Goal: Task Accomplishment & Management: Manage account settings

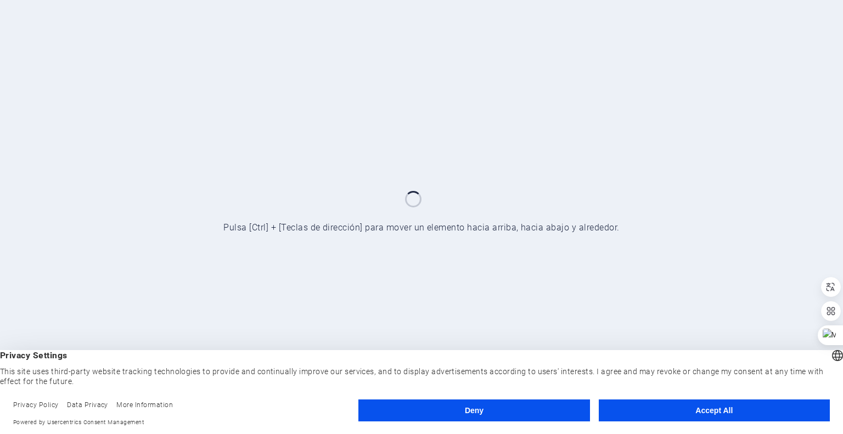
drag, startPoint x: 446, startPoint y: 429, endPoint x: 678, endPoint y: 418, distance: 232.9
click at [674, 425] on div "Deny Accept All" at bounding box center [593, 413] width 471 height 28
click at [688, 414] on button "Accept All" at bounding box center [714, 410] width 231 height 22
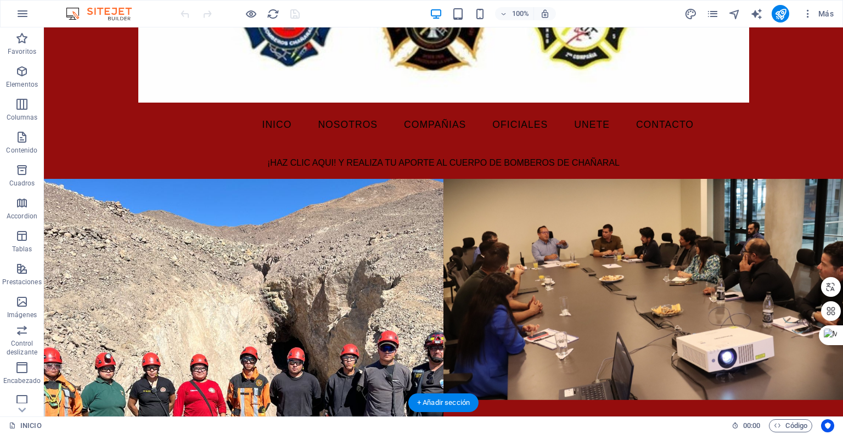
scroll to position [159, 0]
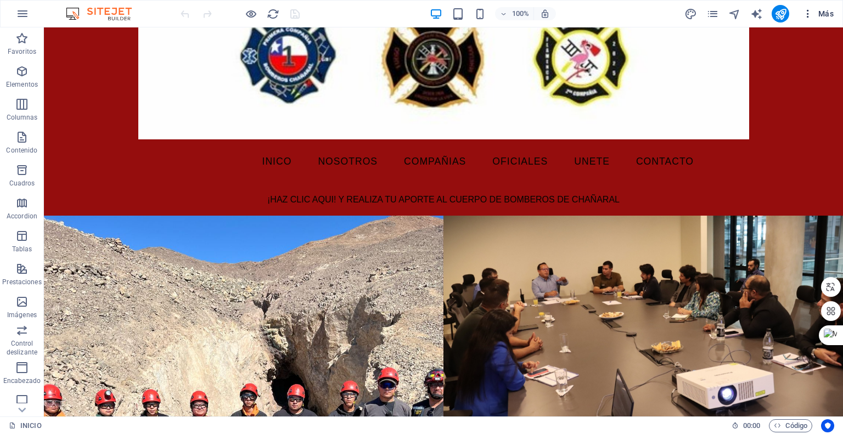
click at [816, 17] on span "Más" at bounding box center [817, 13] width 31 height 11
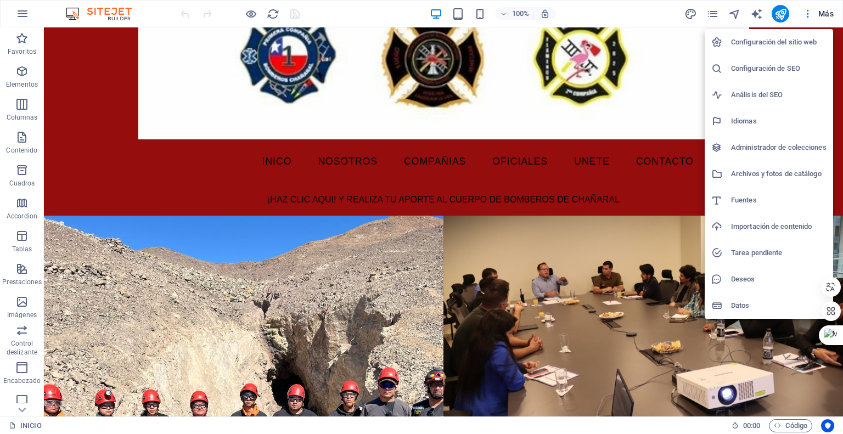
click at [709, 17] on div at bounding box center [421, 217] width 843 height 434
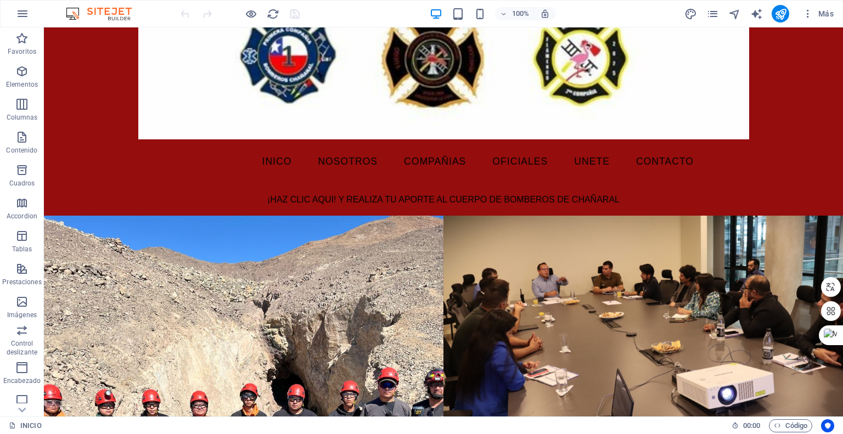
click at [718, 14] on icon "pages" at bounding box center [712, 14] width 13 height 13
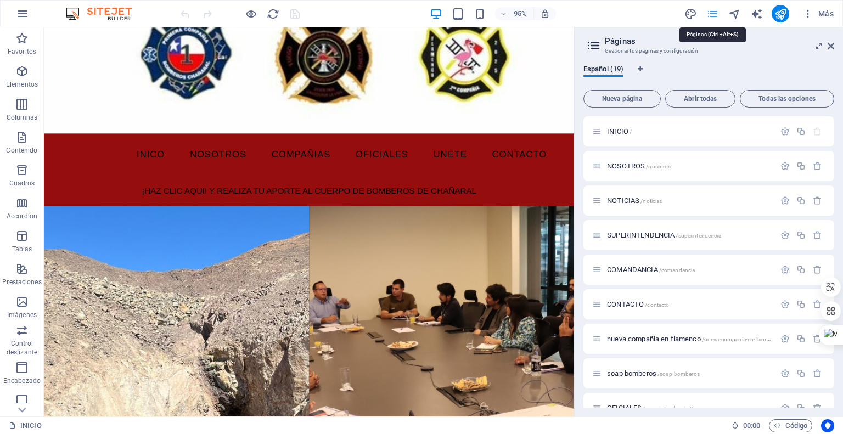
click at [717, 15] on icon "pages" at bounding box center [712, 14] width 13 height 13
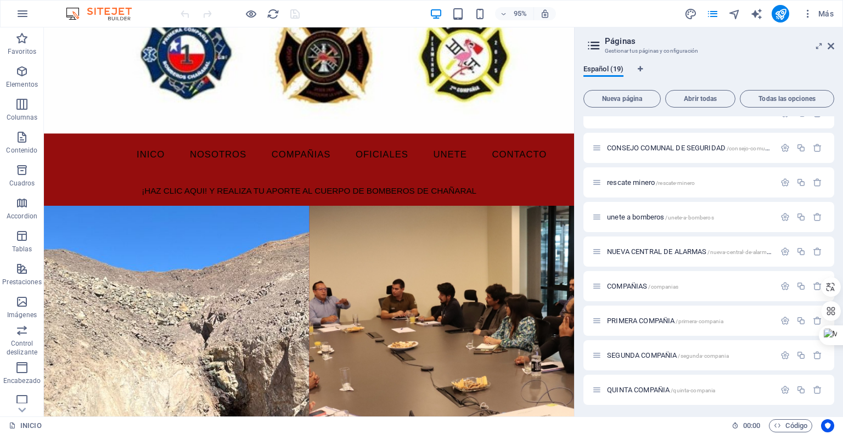
scroll to position [365, 0]
click at [643, 285] on span "PRIMERA COMPAÑIA /primera-compania" at bounding box center [665, 285] width 116 height 8
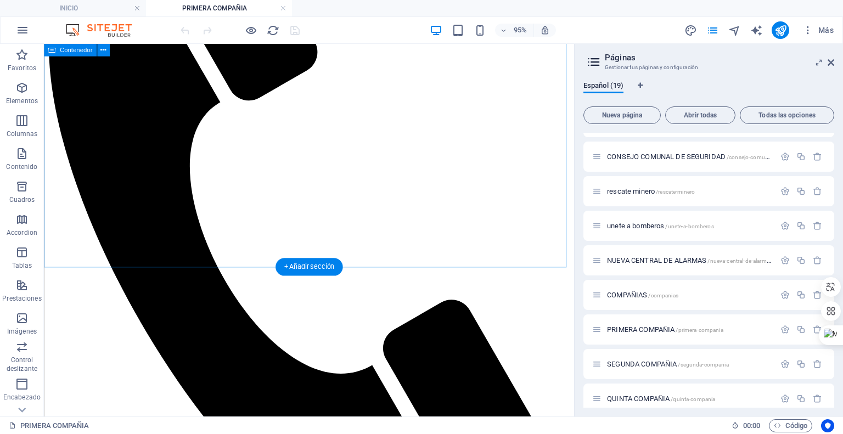
scroll to position [32, 0]
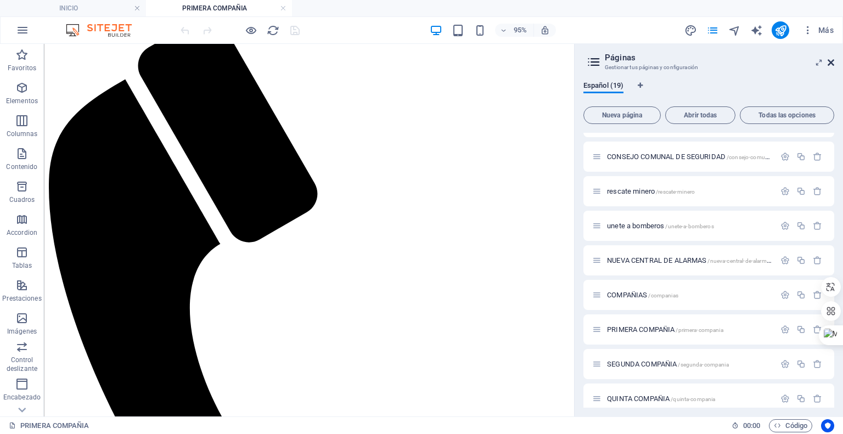
click at [827, 66] on icon at bounding box center [830, 62] width 7 height 9
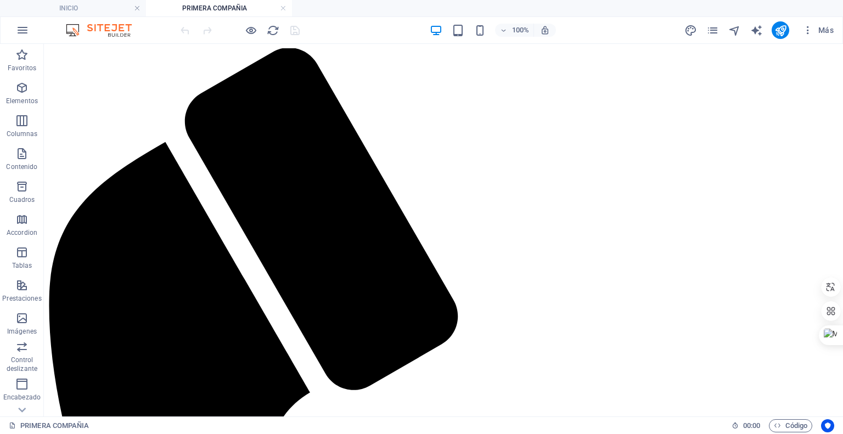
scroll to position [929, 0]
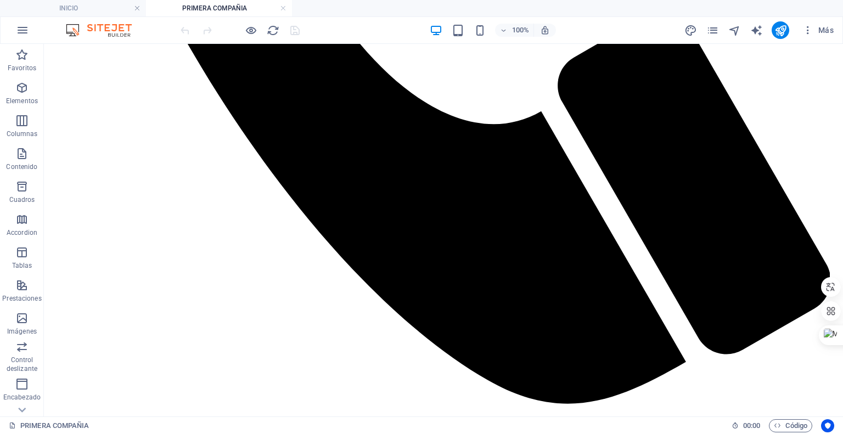
drag, startPoint x: 842, startPoint y: 107, endPoint x: 873, endPoint y: 335, distance: 230.3
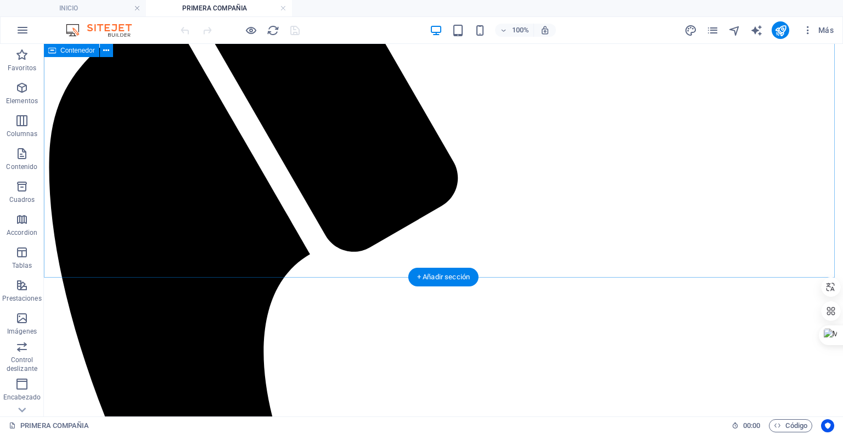
scroll to position [0, 0]
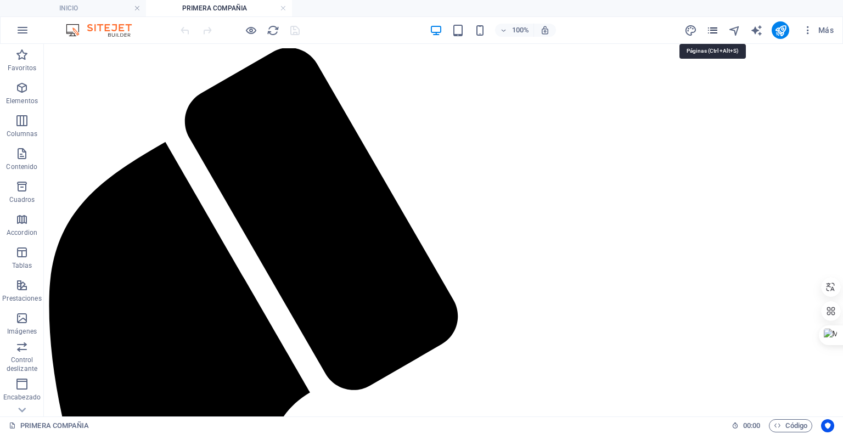
click at [713, 33] on icon "pages" at bounding box center [712, 30] width 13 height 13
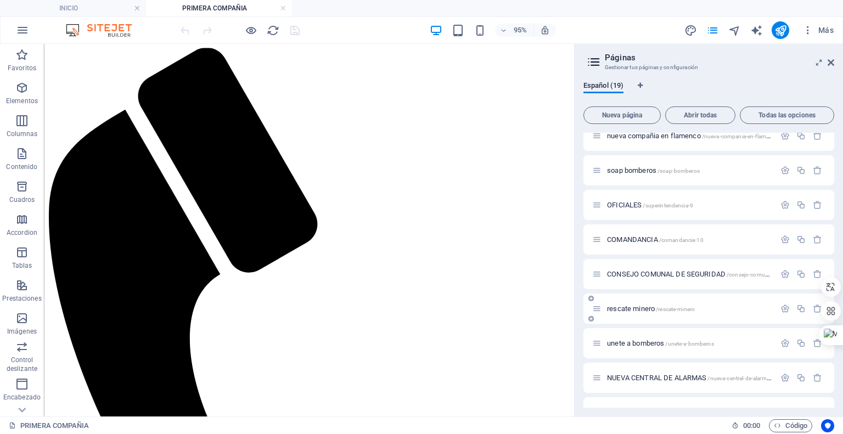
scroll to position [381, 0]
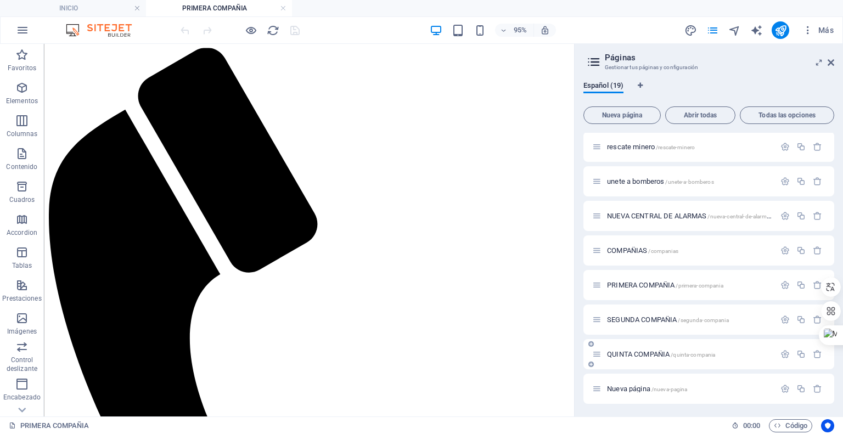
click at [647, 353] on span "QUINTA COMPAÑIA /quinta-compania" at bounding box center [661, 354] width 108 height 8
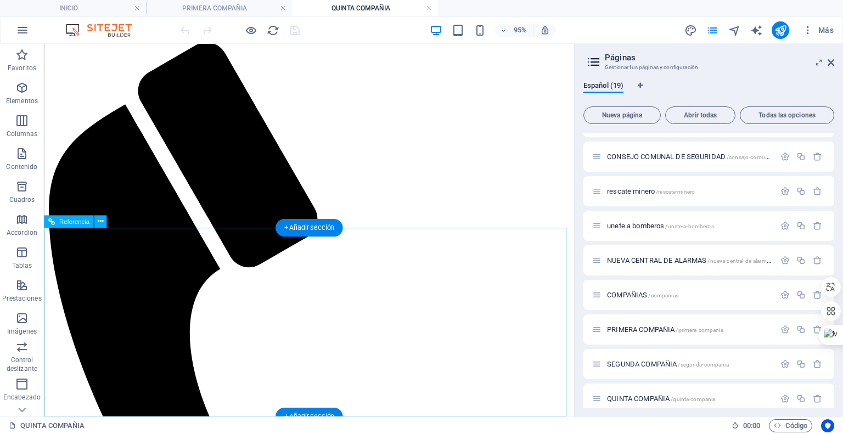
scroll to position [0, 0]
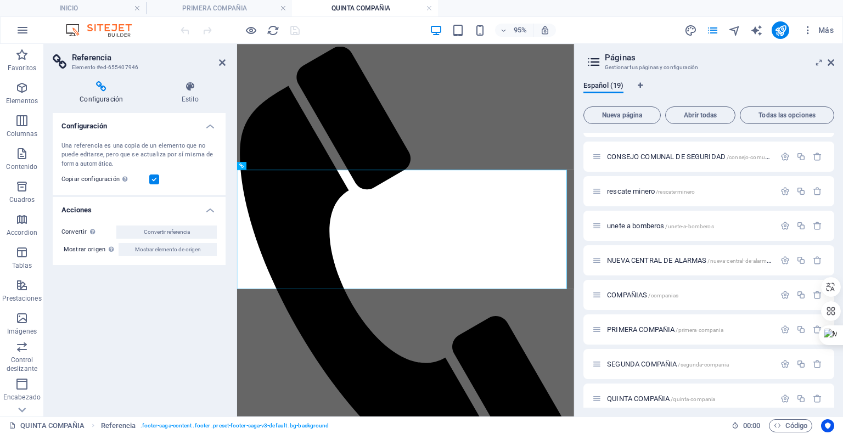
click at [125, 340] on div "Configuración Una referencia es una copia de un elemento que no puede editarse,…" at bounding box center [139, 260] width 173 height 295
click at [181, 98] on h4 "Estilo" at bounding box center [189, 92] width 71 height 23
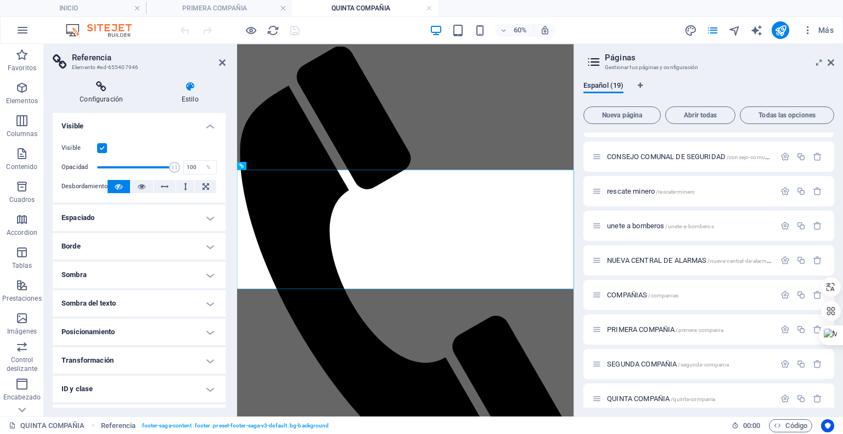
click at [102, 93] on h4 "Configuración" at bounding box center [104, 92] width 102 height 23
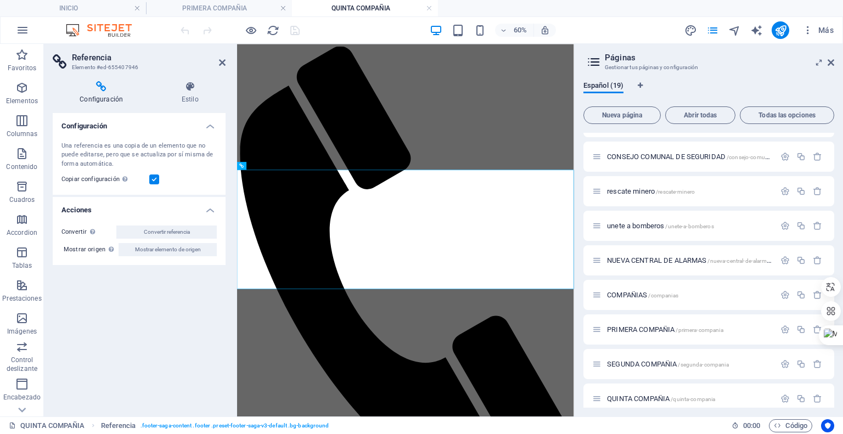
click at [154, 177] on label at bounding box center [154, 179] width 10 height 10
click at [0, 0] on input "Copiar configuración Usa la misma configuración (flex, animación, posición, est…" at bounding box center [0, 0] width 0 height 0
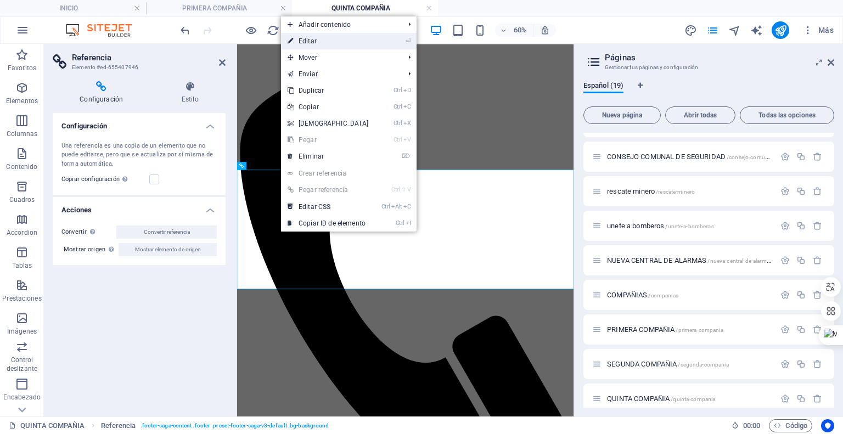
click at [338, 39] on link "⏎ Editar" at bounding box center [328, 41] width 94 height 16
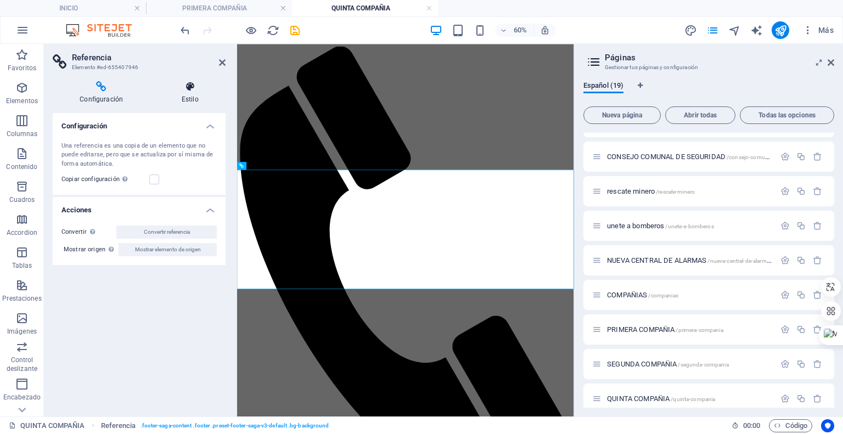
click at [190, 96] on h4 "Estilo" at bounding box center [189, 92] width 71 height 23
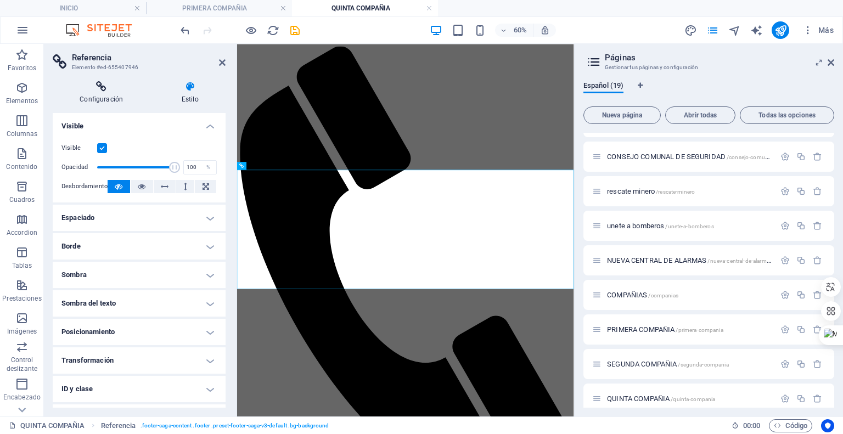
click at [93, 93] on h4 "Configuración" at bounding box center [104, 92] width 102 height 23
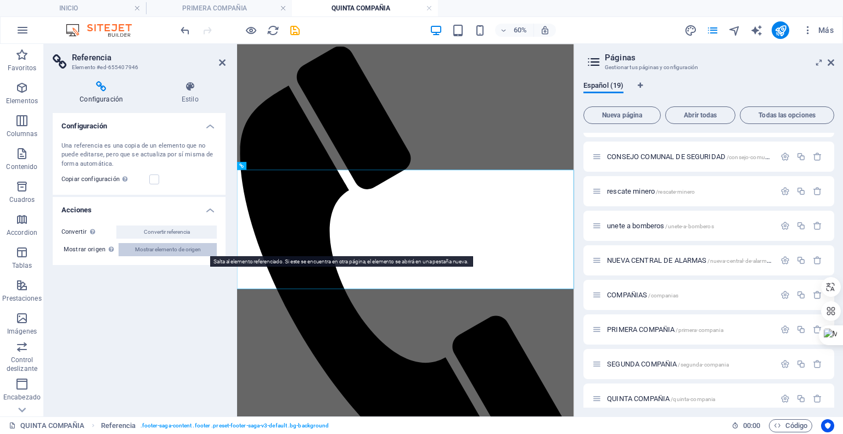
click at [201, 250] on button "Mostrar elemento de origen" at bounding box center [168, 249] width 98 height 13
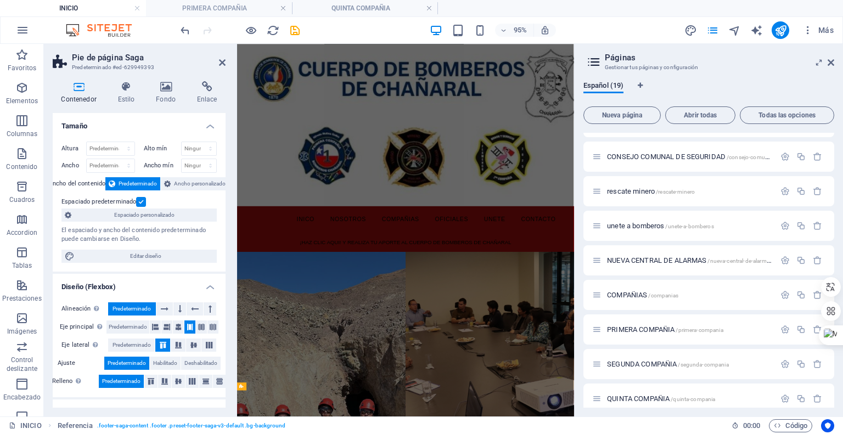
scroll to position [520, 0]
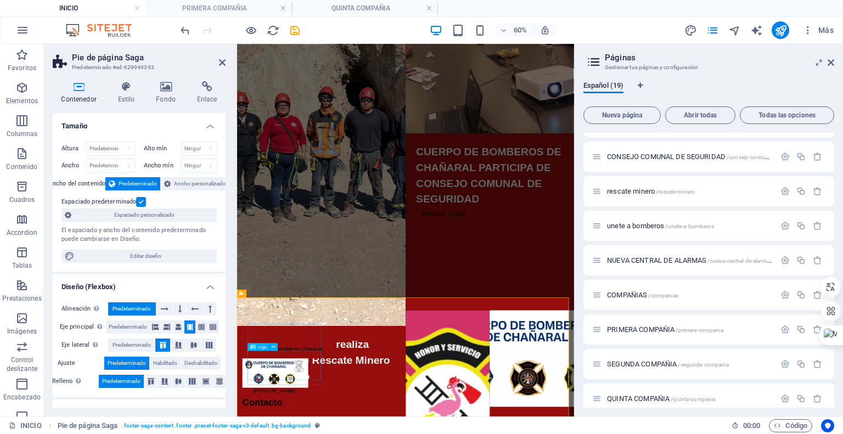
drag, startPoint x: 350, startPoint y: 602, endPoint x: 511, endPoint y: 396, distance: 261.4
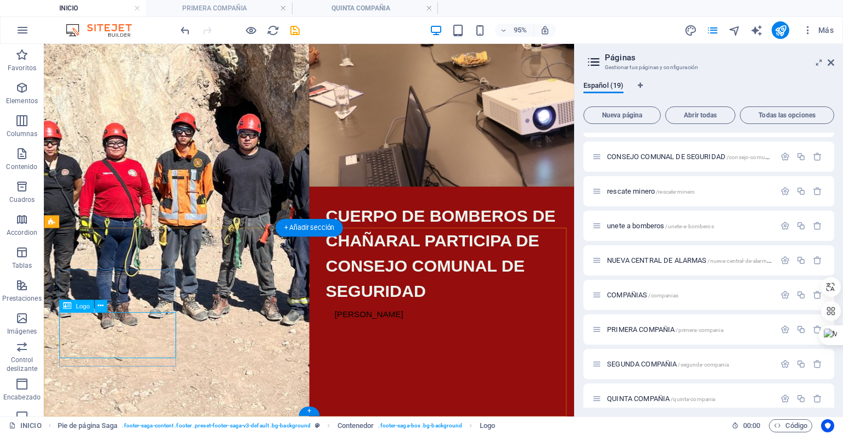
click at [123, 353] on div at bounding box center [312, 365] width 518 height 49
select select "px"
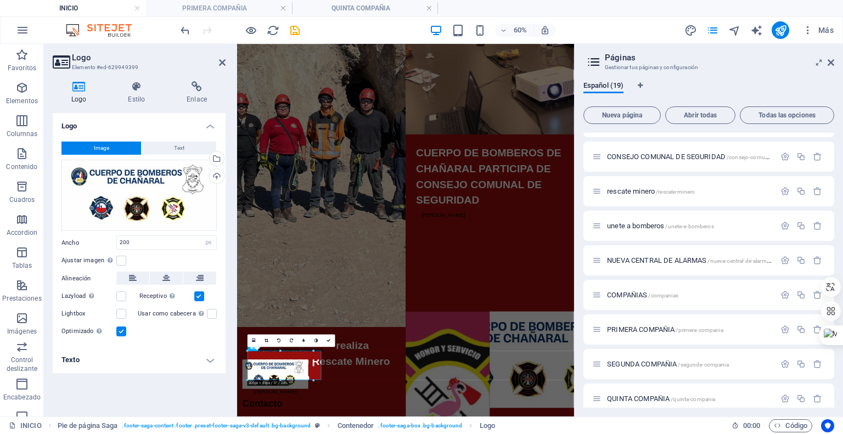
scroll to position [520, 0]
click at [213, 173] on div "Cargar" at bounding box center [215, 177] width 16 height 16
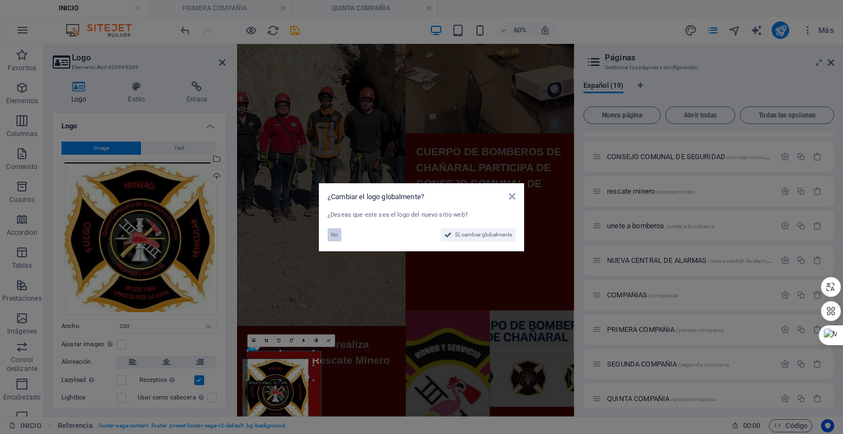
click at [331, 236] on span "No" at bounding box center [334, 234] width 7 height 13
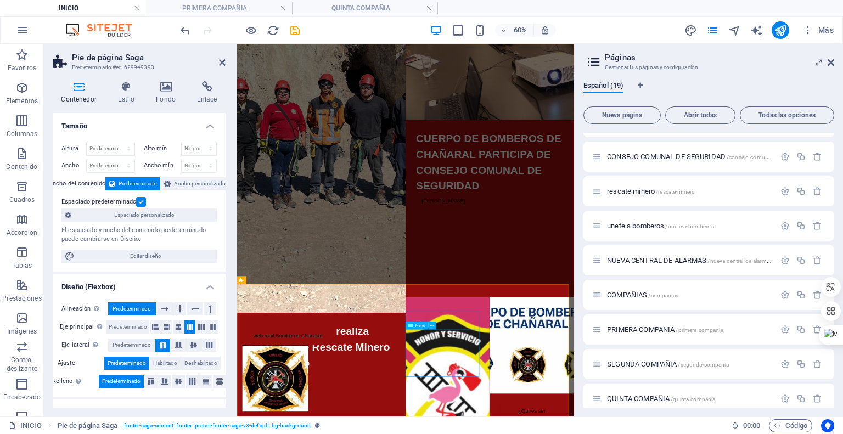
scroll to position [549, 0]
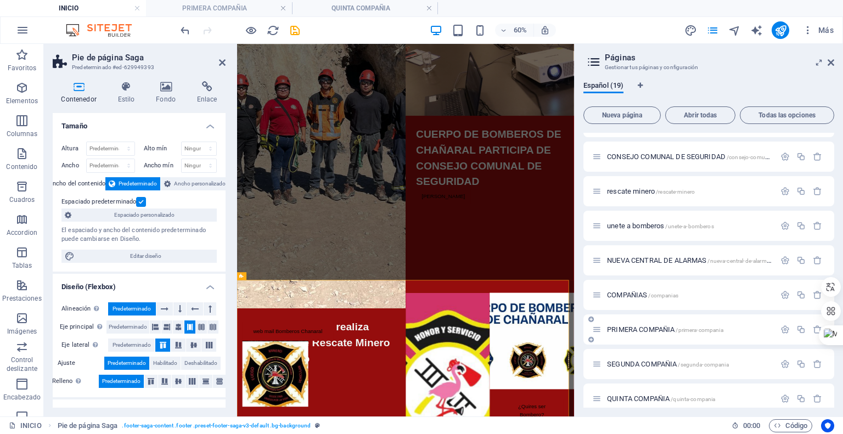
click at [645, 328] on span "PRIMERA COMPAÑIA /primera-compania" at bounding box center [665, 329] width 116 height 8
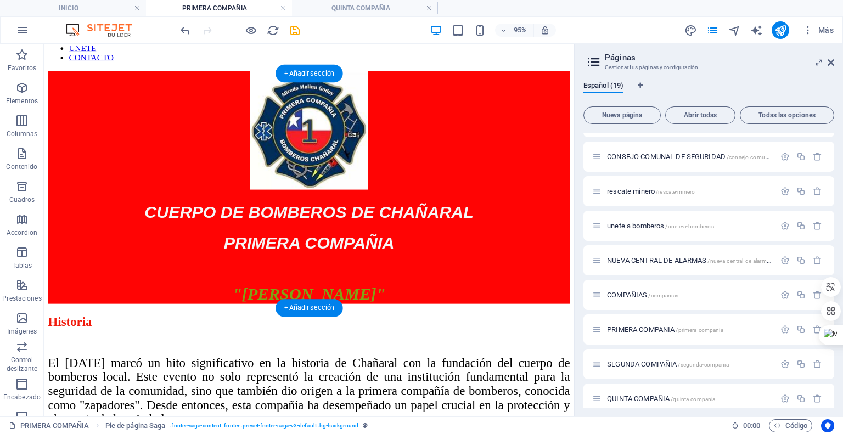
scroll to position [878, 0]
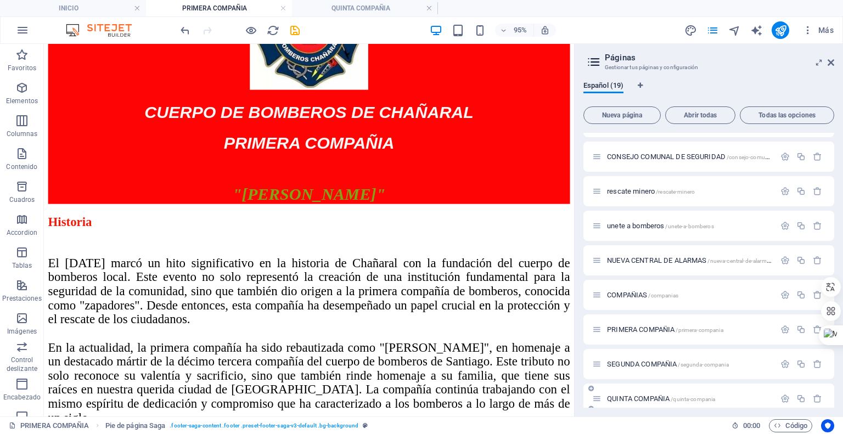
click at [637, 397] on span "QUINTA COMPAÑIA /quinta-compania" at bounding box center [661, 398] width 108 height 8
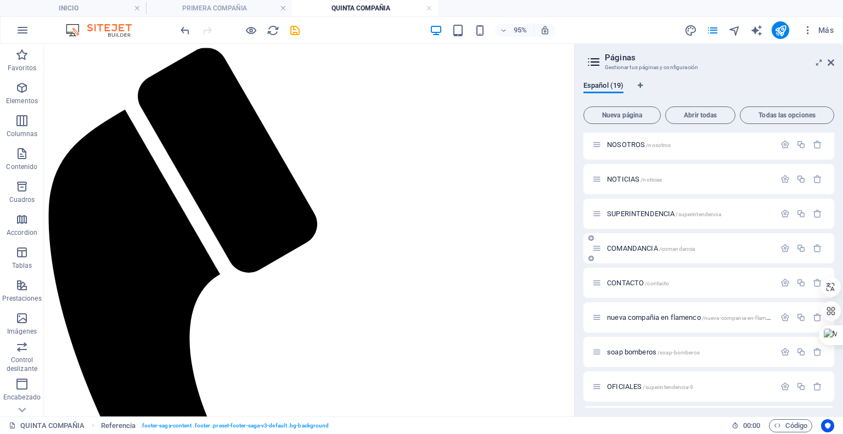
scroll to position [0, 0]
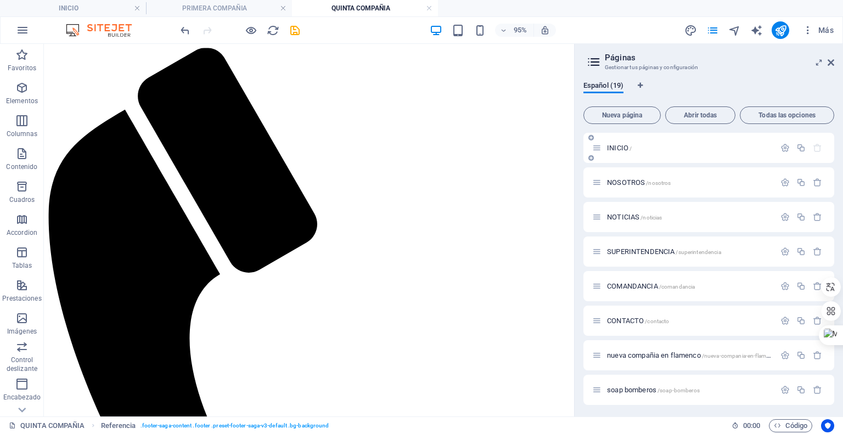
click at [619, 149] on span "INICIO /" at bounding box center [619, 148] width 25 height 8
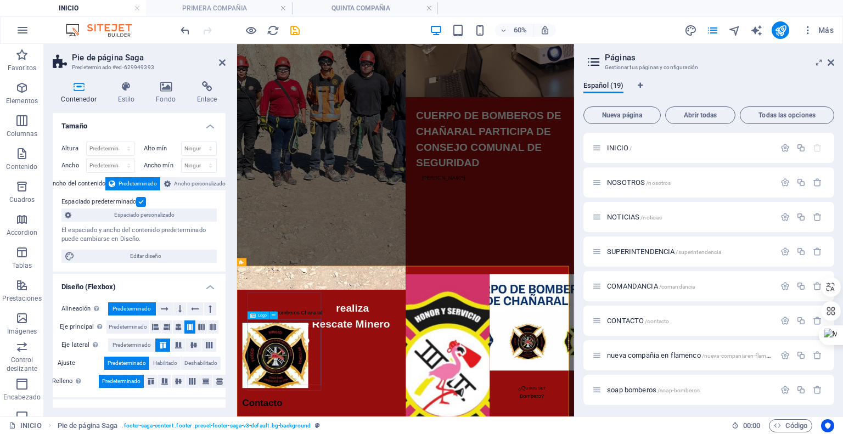
select select "px"
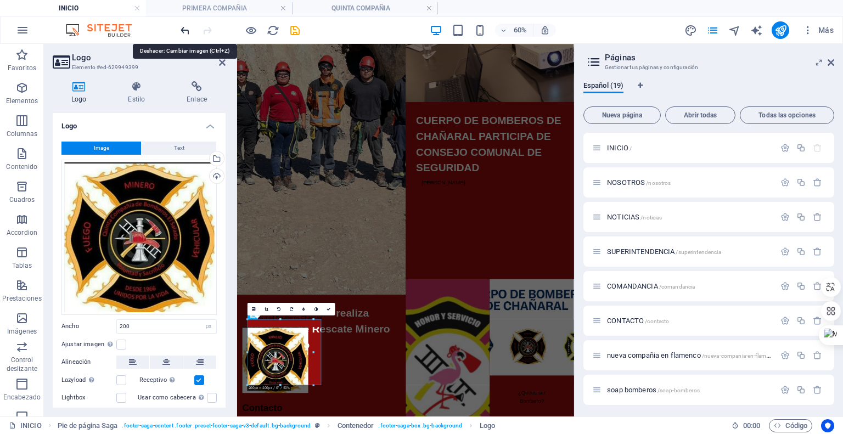
click at [190, 30] on icon "undo" at bounding box center [185, 30] width 13 height 13
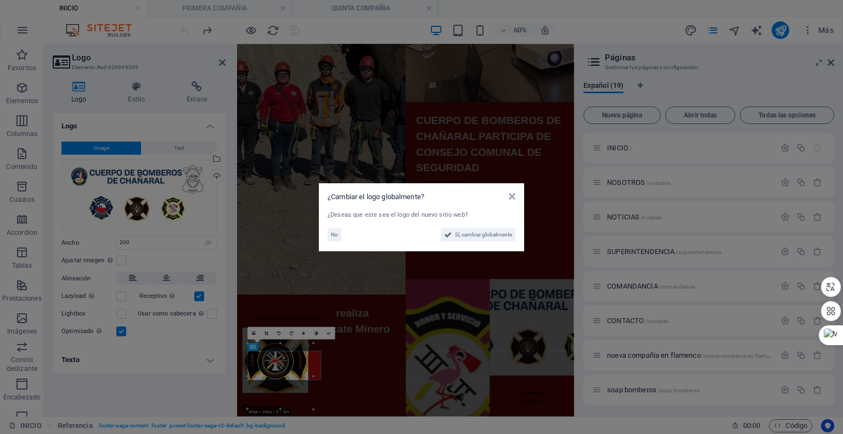
scroll to position [532, 0]
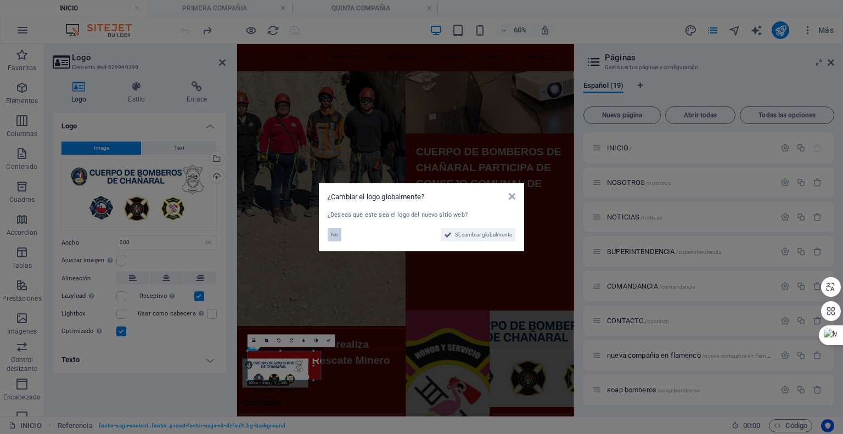
click at [338, 236] on button "No" at bounding box center [335, 234] width 14 height 13
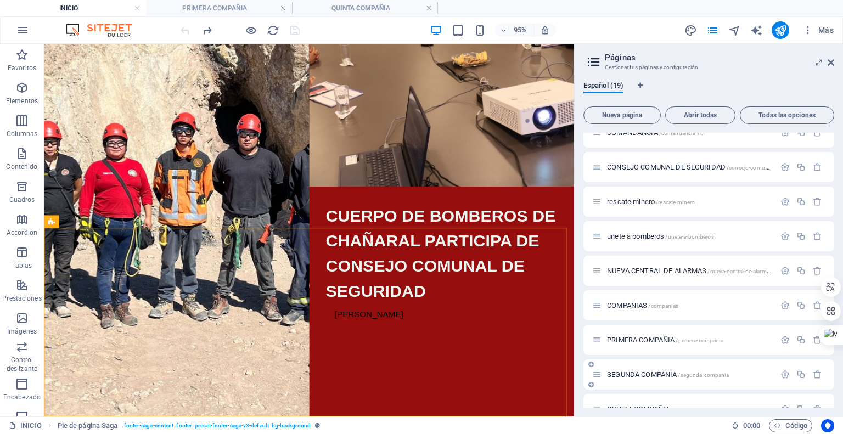
scroll to position [381, 0]
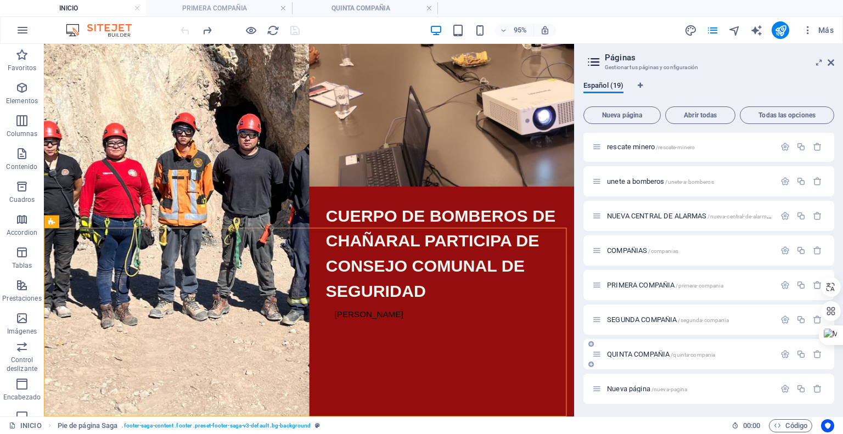
click at [636, 355] on span "QUINTA COMPAÑIA /quinta-compania" at bounding box center [661, 354] width 108 height 8
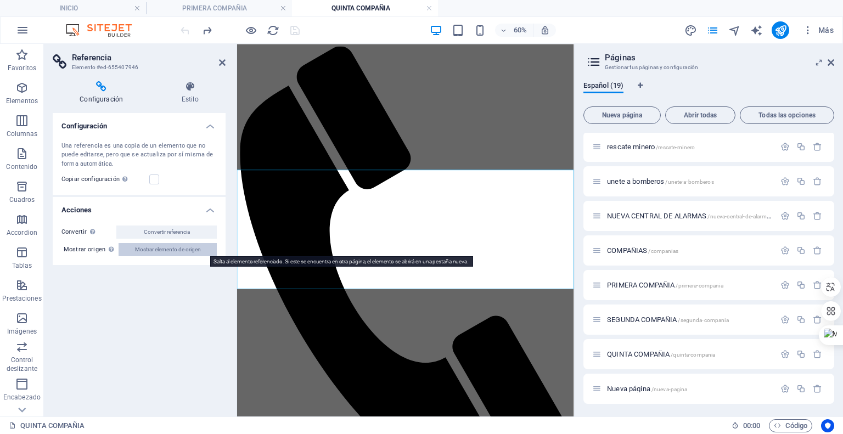
click at [165, 254] on span "Mostrar elemento de origen" at bounding box center [168, 249] width 66 height 13
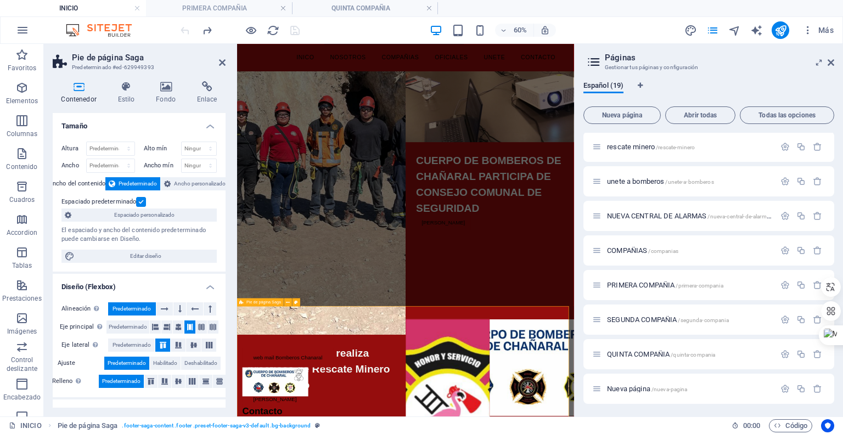
scroll to position [520, 0]
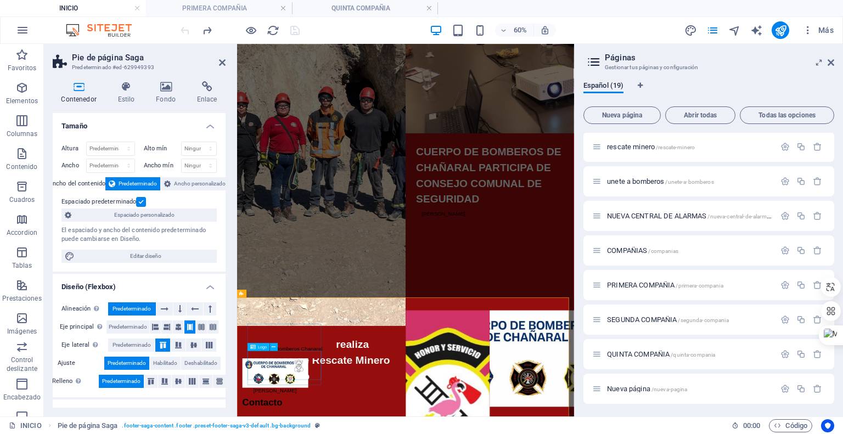
select select "px"
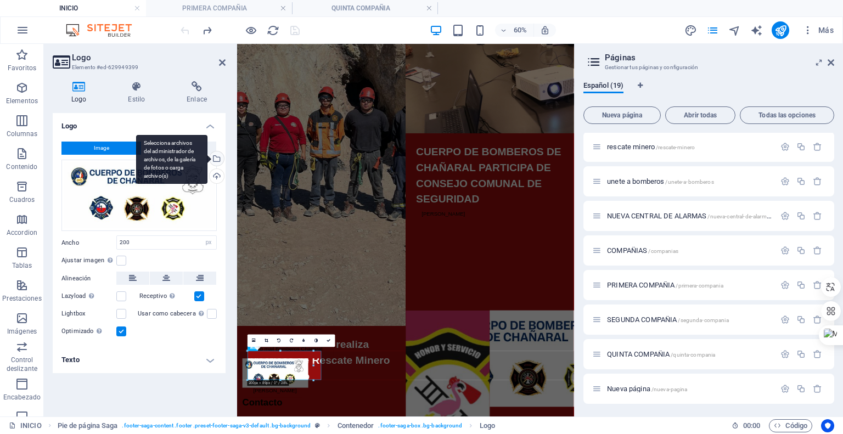
click at [221, 160] on div "Selecciona archivos del administrador de archivos, de la galería de fotos o car…" at bounding box center [215, 159] width 16 height 16
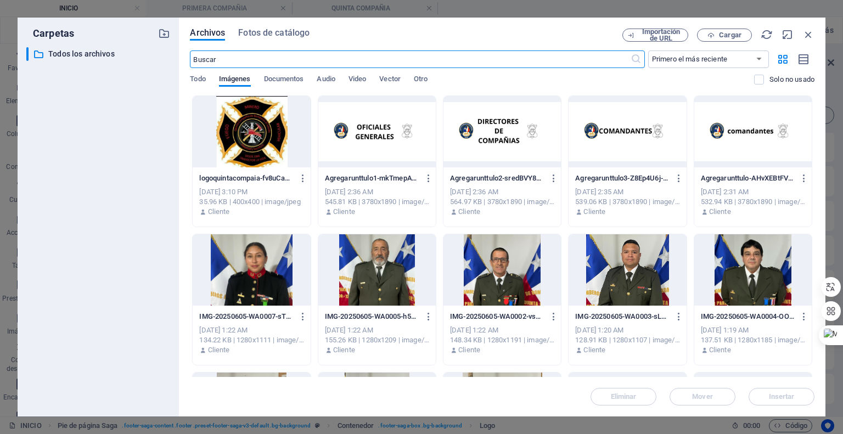
scroll to position [508, 0]
click at [254, 143] on div at bounding box center [251, 131] width 117 height 71
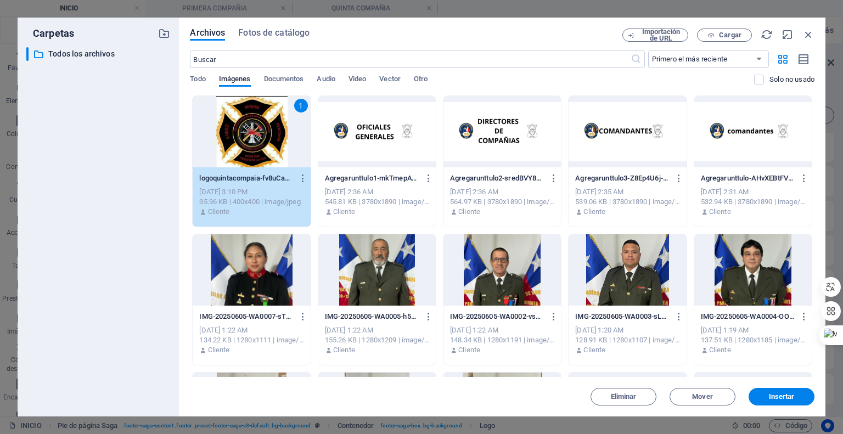
click at [254, 143] on div "1" at bounding box center [251, 131] width 117 height 71
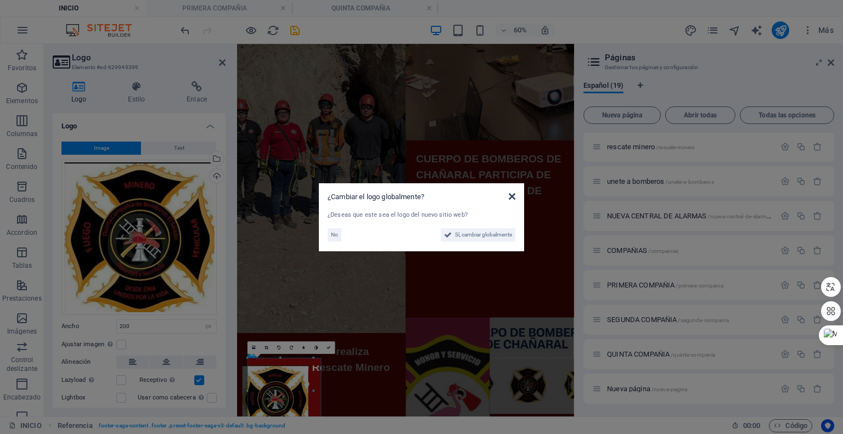
click at [511, 197] on icon at bounding box center [512, 196] width 7 height 9
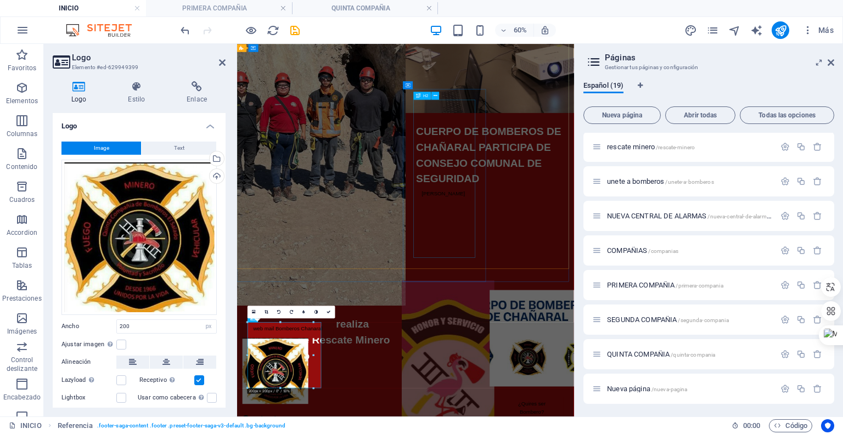
scroll to position [572, 0]
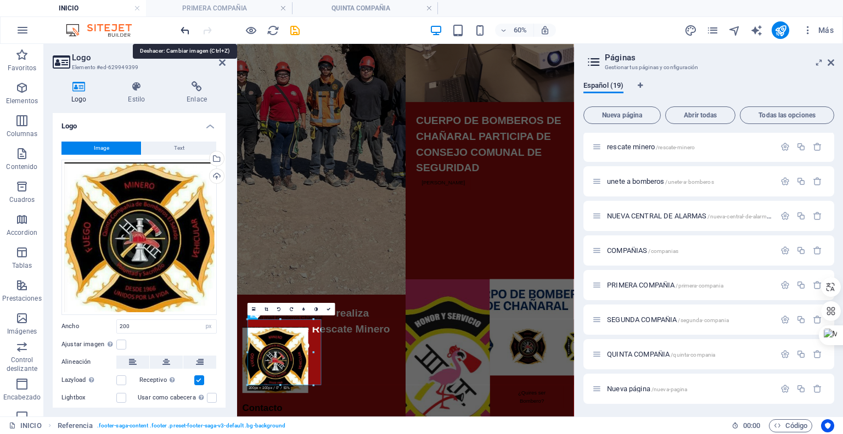
click at [187, 25] on icon "undo" at bounding box center [185, 30] width 13 height 13
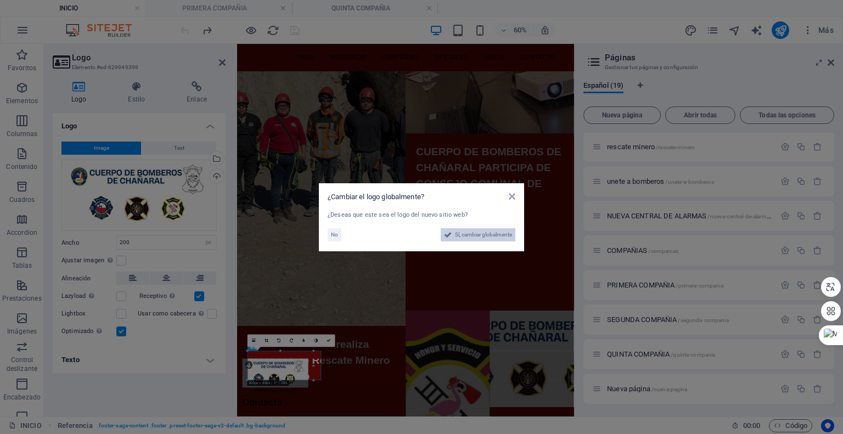
click at [487, 237] on span "Sí, cambiar globalmente" at bounding box center [483, 234] width 57 height 13
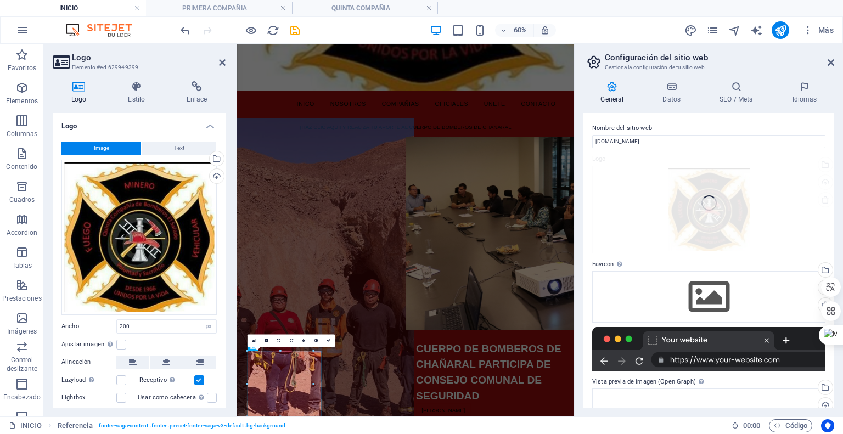
scroll to position [827, 0]
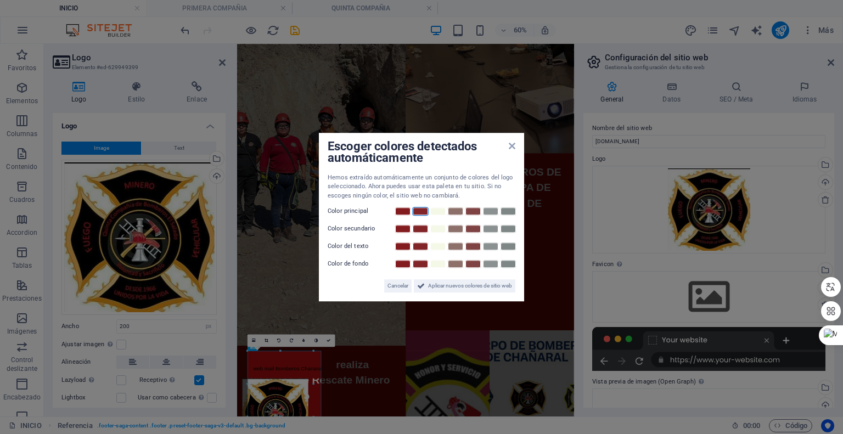
click at [423, 210] on link at bounding box center [420, 211] width 16 height 9
click at [453, 287] on span "Aplicar nuevos colores de sitio web" at bounding box center [470, 285] width 84 height 13
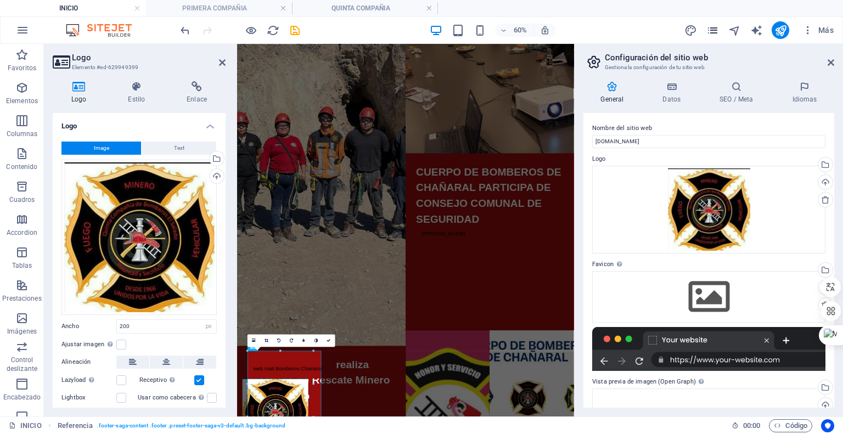
click at [709, 32] on icon "pages" at bounding box center [712, 30] width 13 height 13
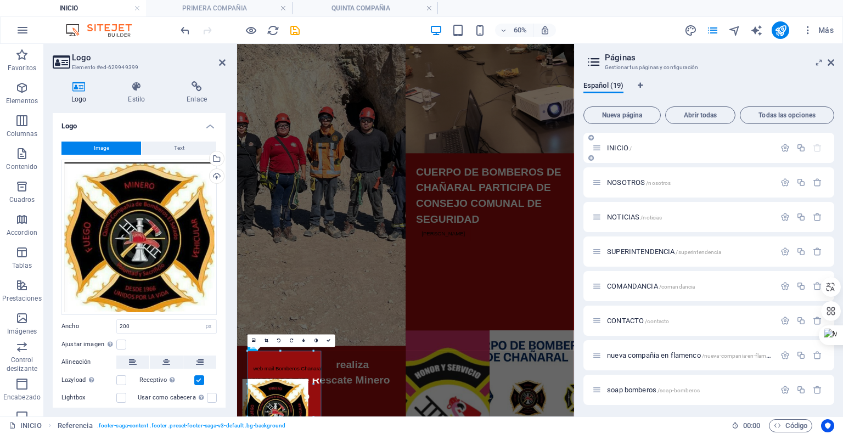
click at [611, 142] on div "INICIO /" at bounding box center [683, 148] width 183 height 13
click at [612, 145] on span "INICIO /" at bounding box center [619, 148] width 25 height 8
click at [183, 28] on icon "undo" at bounding box center [185, 30] width 13 height 13
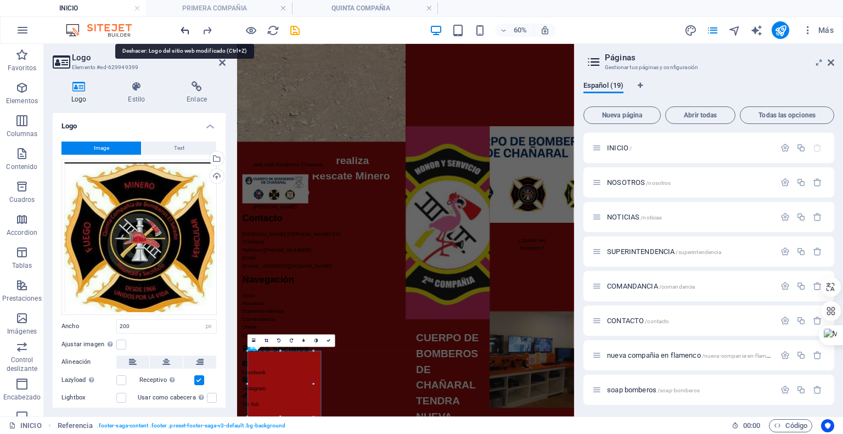
scroll to position [520, 0]
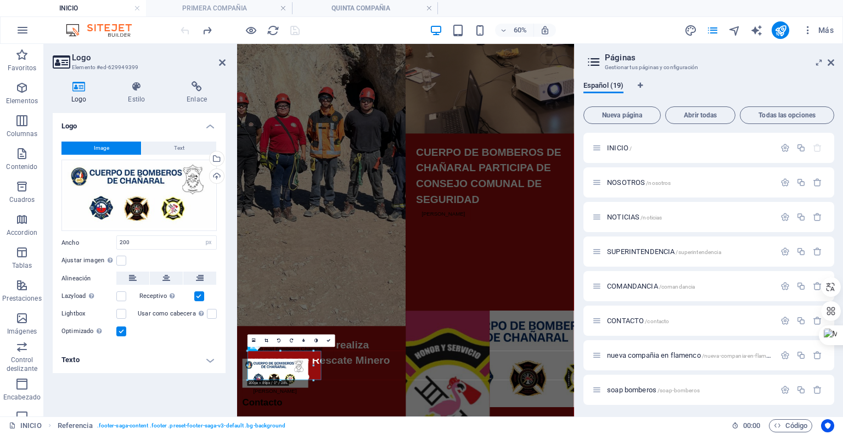
click at [204, 385] on div "Logo Image Text Arrastra archivos aquí, haz clic para escoger archivos o selecc…" at bounding box center [139, 260] width 173 height 295
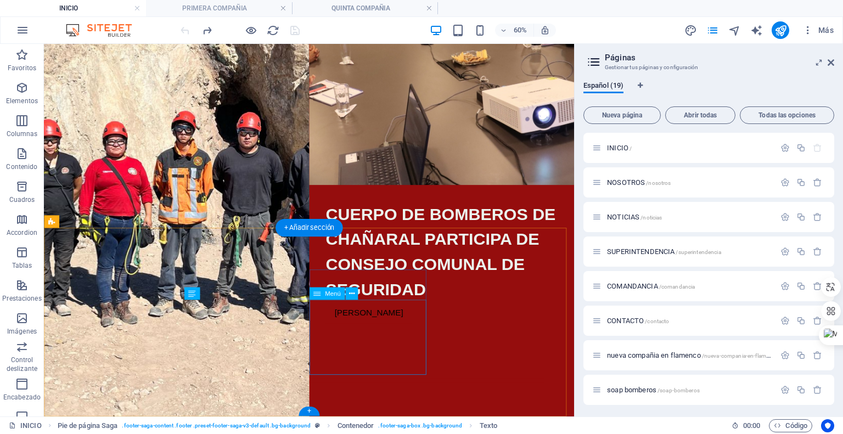
scroll to position [518, 0]
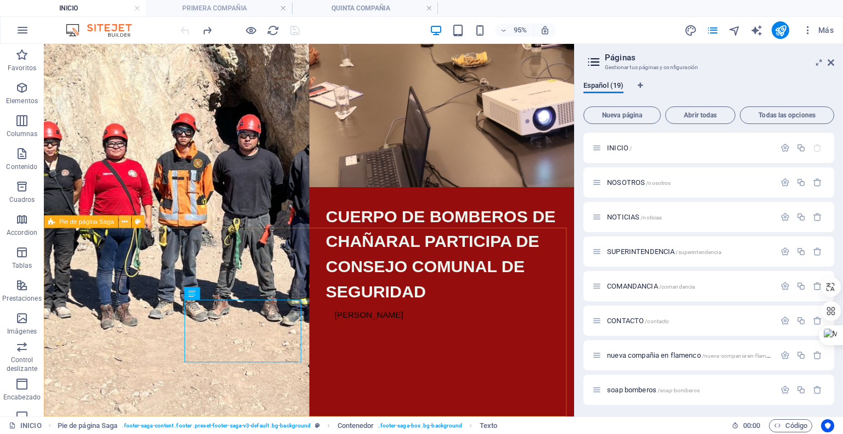
click at [123, 225] on icon at bounding box center [124, 221] width 5 height 11
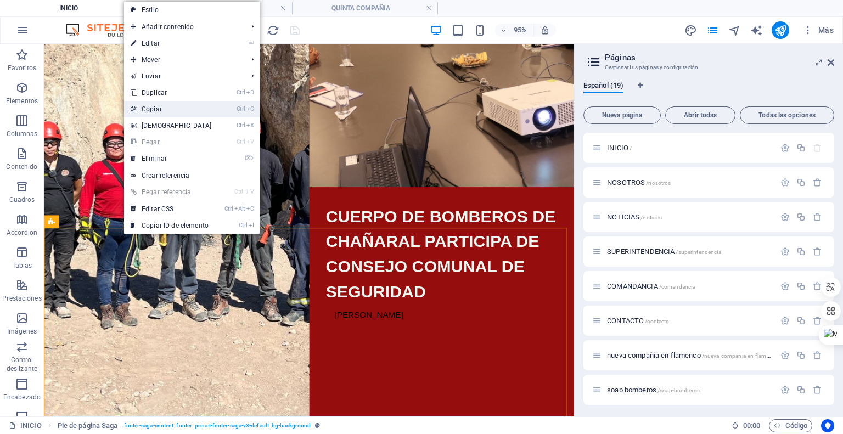
click at [160, 108] on link "Ctrl C Copiar" at bounding box center [171, 109] width 94 height 16
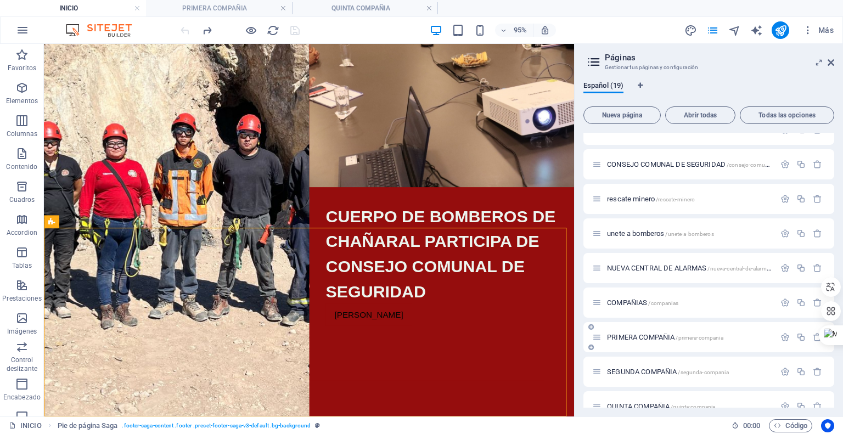
scroll to position [381, 0]
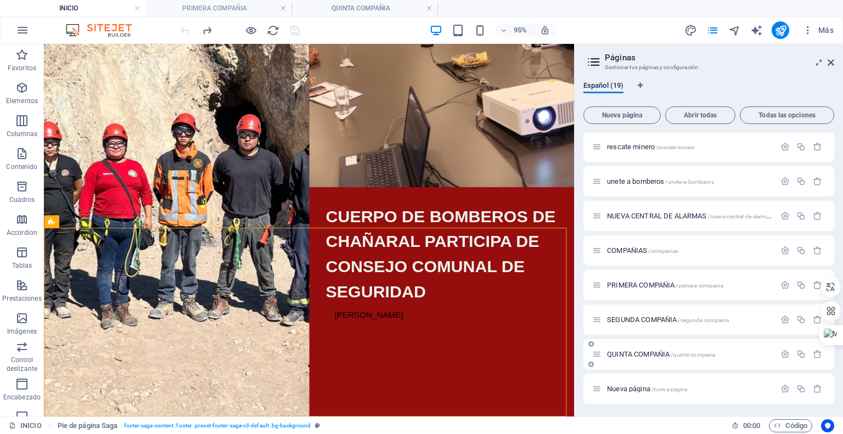
click at [626, 353] on span "QUINTA COMPAÑIA /quinta-compania" at bounding box center [661, 354] width 108 height 8
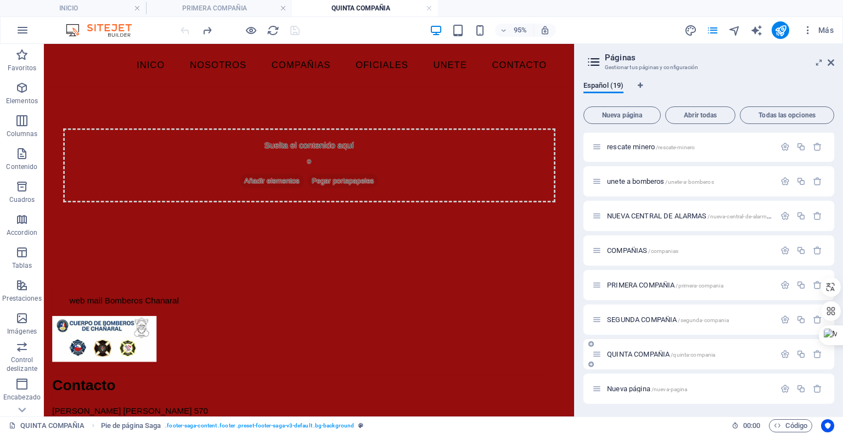
scroll to position [0, 0]
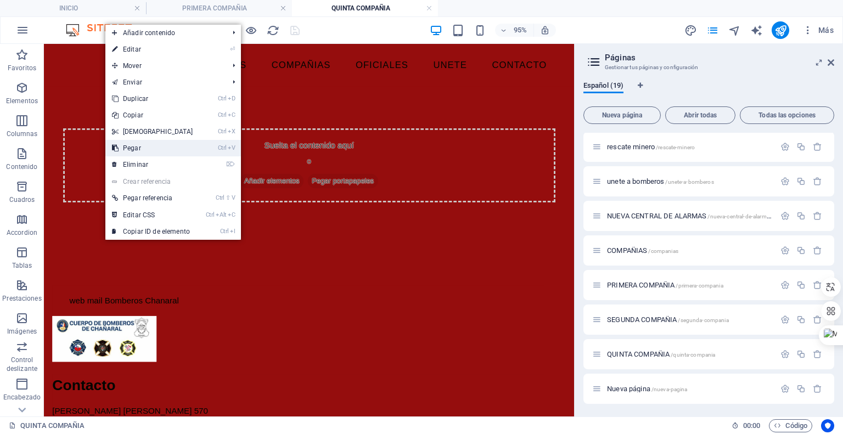
click at [160, 141] on link "Ctrl V Pegar" at bounding box center [152, 148] width 94 height 16
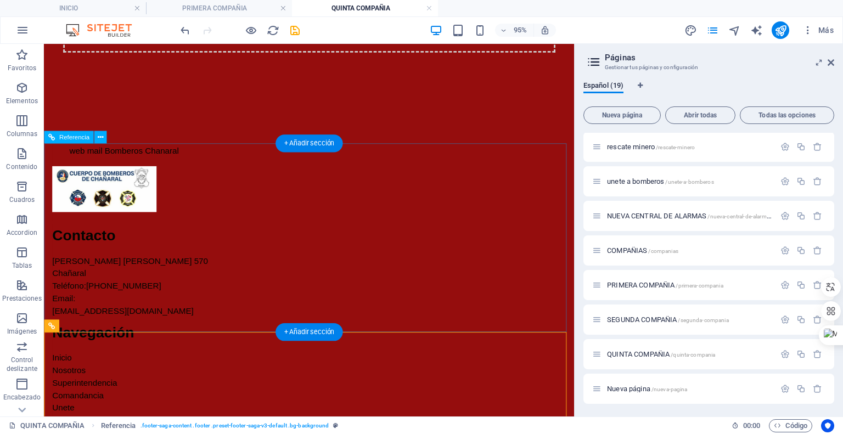
scroll to position [105, 0]
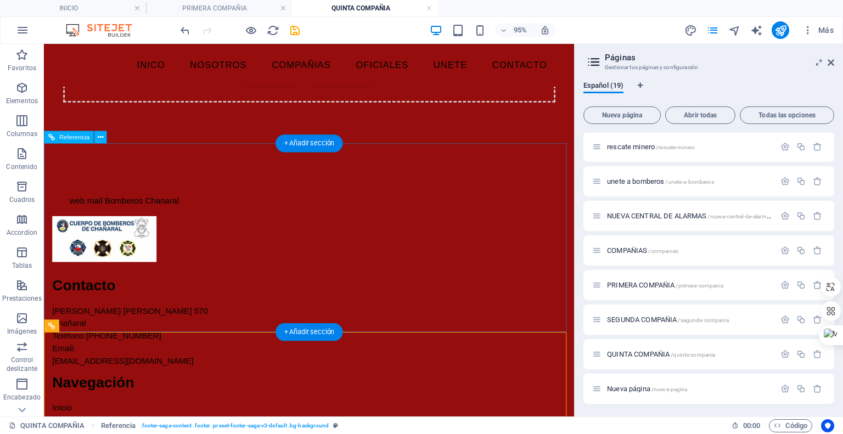
click at [161, 177] on div "web mail Bomberos Chanaral Contacto [PERSON_NAME] [PERSON_NAME] 570 Chañaral Te…" at bounding box center [323, 405] width 558 height 510
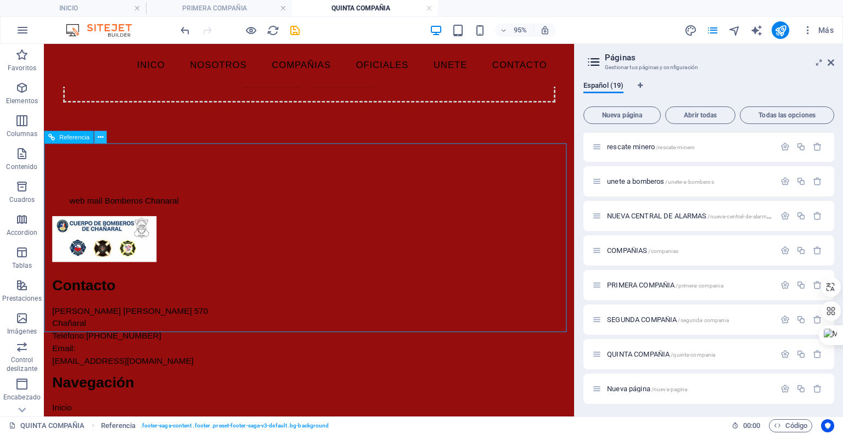
click at [100, 142] on icon at bounding box center [99, 137] width 5 height 11
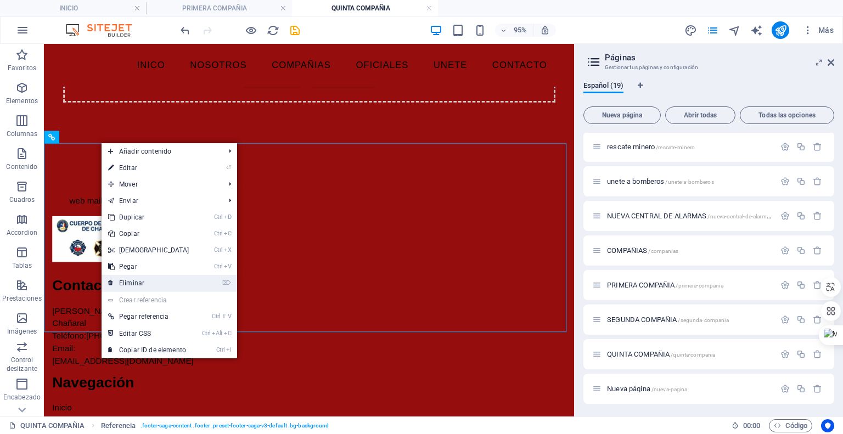
click at [139, 287] on link "⌦ Eliminar" at bounding box center [149, 283] width 94 height 16
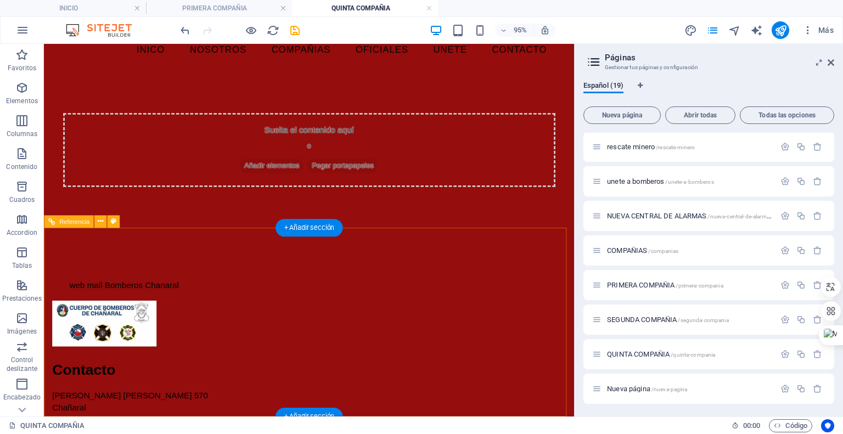
click at [119, 352] on div at bounding box center [312, 338] width 518 height 49
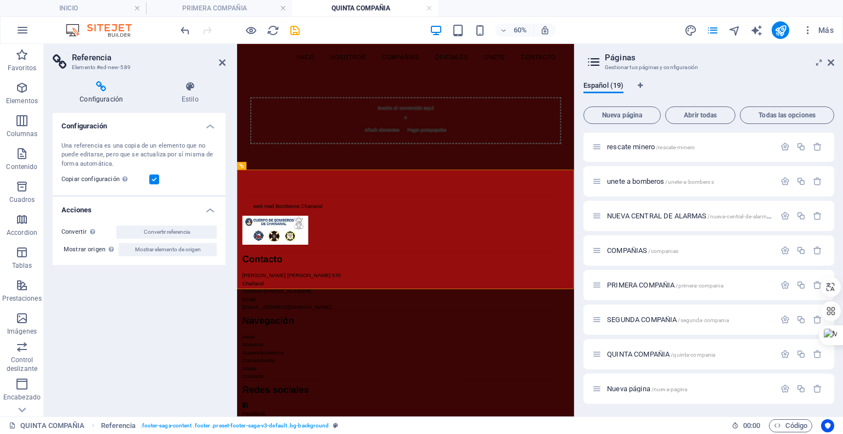
click at [93, 182] on label "Copiar configuración Usa la misma configuración (flex, animación, posición, est…" at bounding box center [105, 179] width 88 height 13
click at [0, 0] on input "Copiar configuración Usa la misma configuración (flex, animación, posición, est…" at bounding box center [0, 0] width 0 height 0
click at [173, 236] on span "Convertir referencia" at bounding box center [167, 232] width 46 height 13
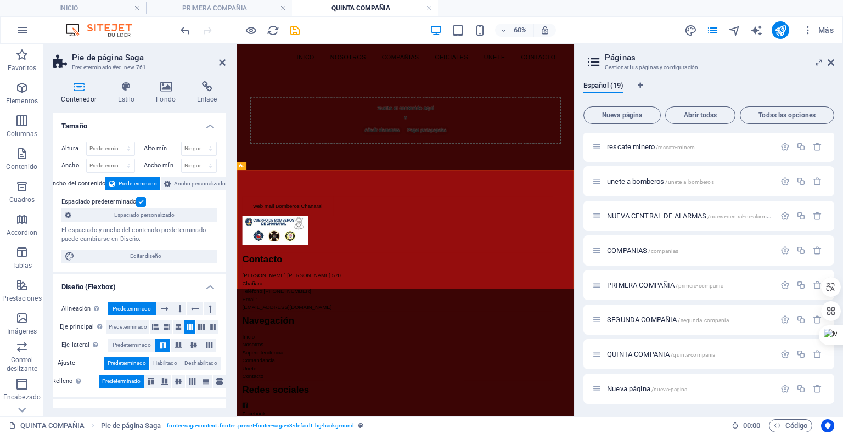
click at [321, 433] on html "INICO NOSOTROS COMPAÑIAS OFICIALES UNETE CONTACTO Suelta el contenido aquí o Añ…" at bounding box center [517, 404] width 561 height 720
click at [304, 376] on div at bounding box center [505, 354] width 518 height 49
select select "px"
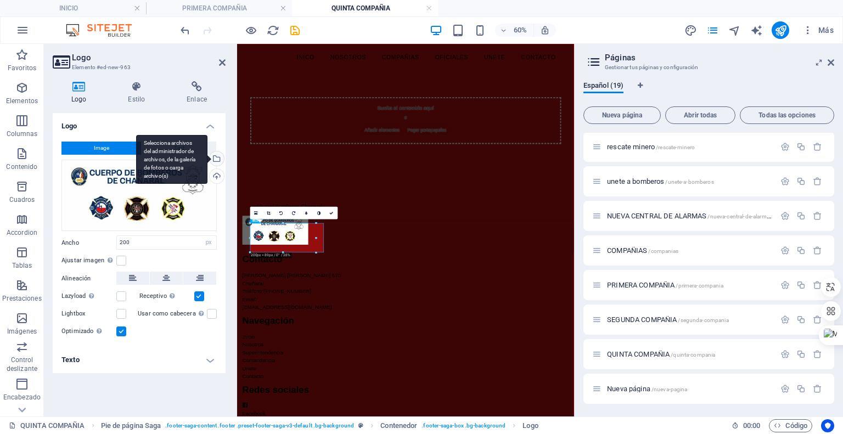
click at [218, 160] on div "Selecciona archivos del administrador de archivos, de la galería de fotos o car…" at bounding box center [215, 159] width 16 height 16
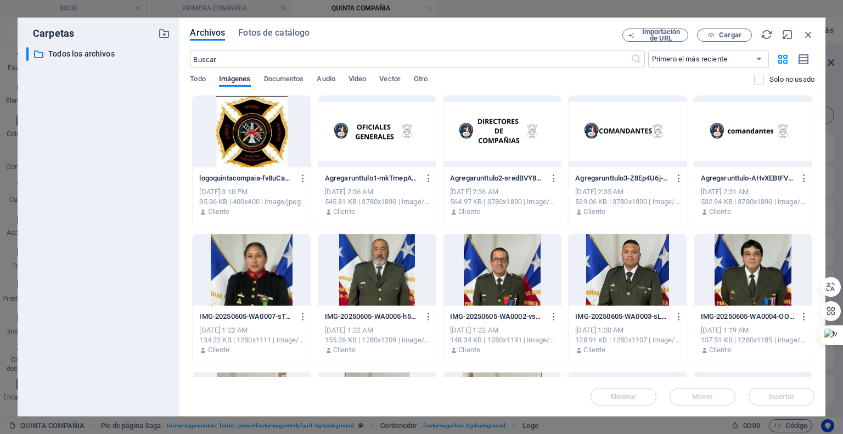
click at [252, 150] on div at bounding box center [251, 131] width 117 height 71
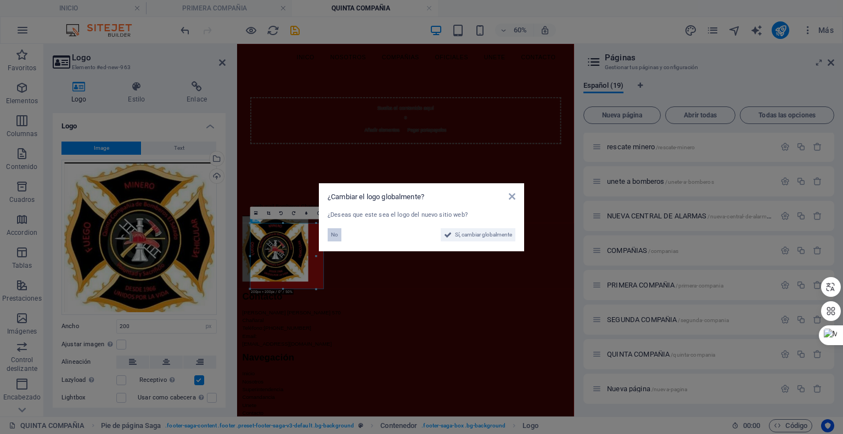
click at [341, 233] on button "No" at bounding box center [335, 234] width 14 height 13
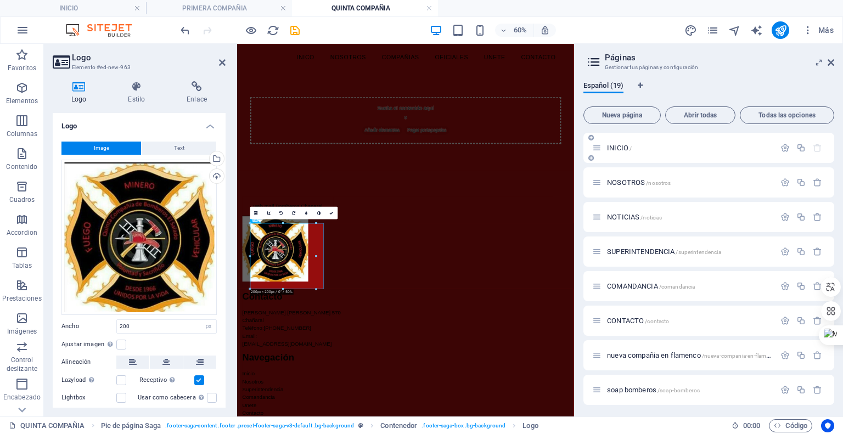
click at [623, 146] on span "INICIO /" at bounding box center [619, 148] width 25 height 8
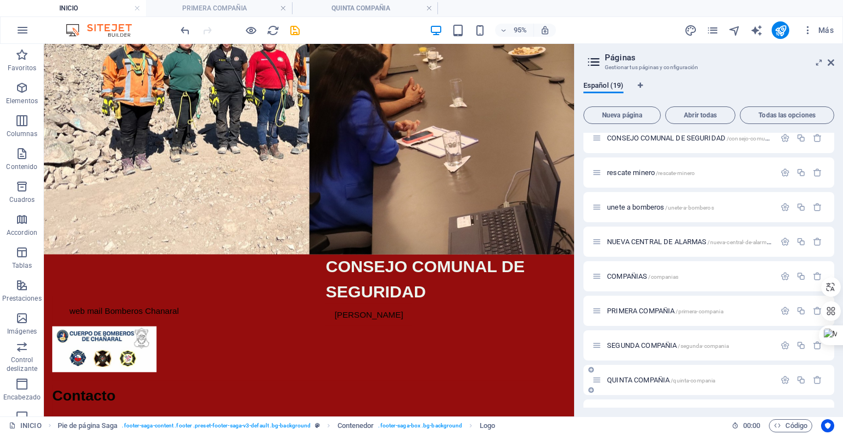
scroll to position [381, 0]
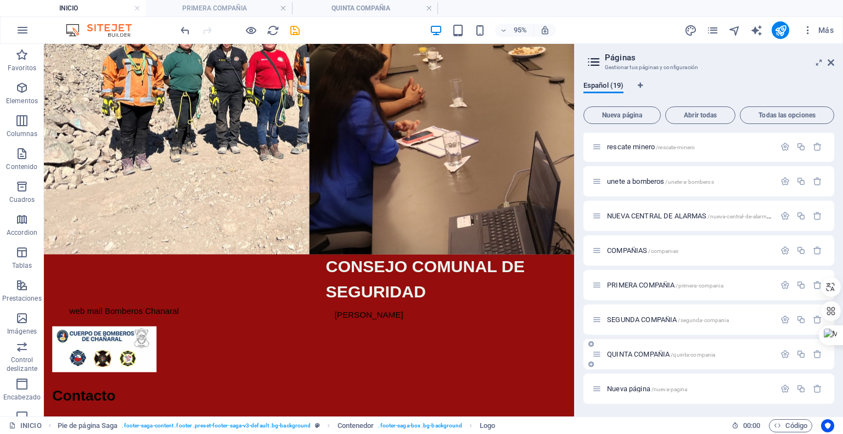
click at [629, 357] on div "QUINTA COMPAÑIA /quinta-compania" at bounding box center [683, 354] width 183 height 13
click at [632, 356] on span "QUINTA COMPAÑIA /quinta-compania" at bounding box center [661, 354] width 108 height 8
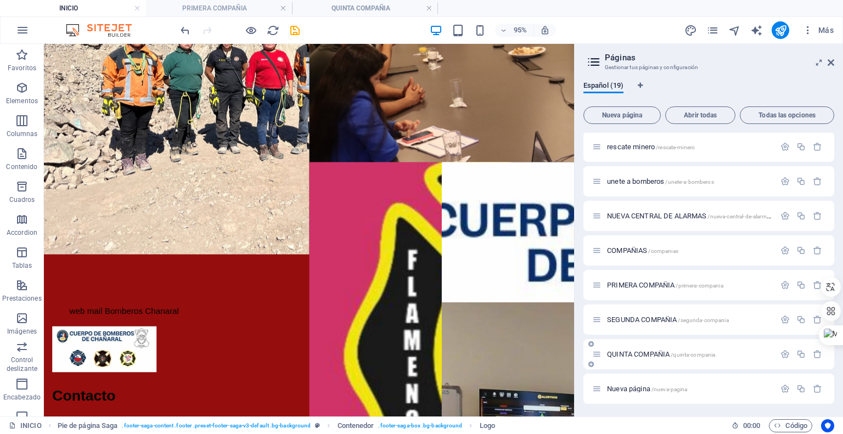
scroll to position [0, 0]
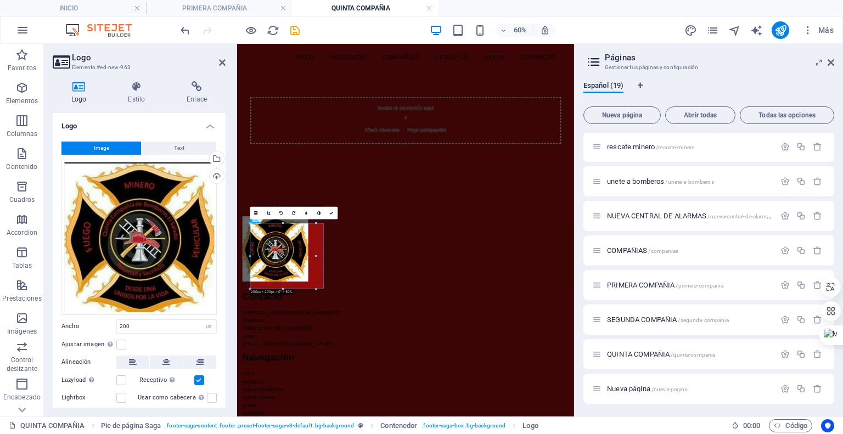
click at [442, 433] on html "INICO NOSOTROS COMPAÑIAS OFICIALES UNETE CONTACTO Suelta el contenido aquí o Añ…" at bounding box center [517, 434] width 561 height 781
click at [330, 212] on icon at bounding box center [331, 213] width 4 height 4
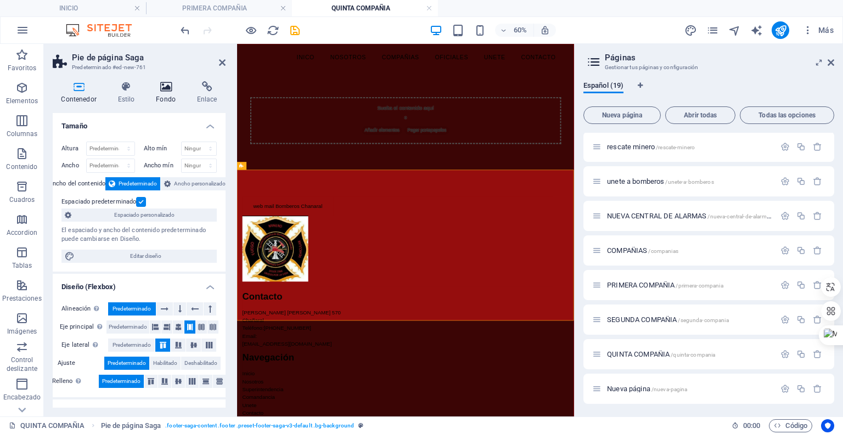
click at [165, 84] on icon at bounding box center [166, 86] width 37 height 11
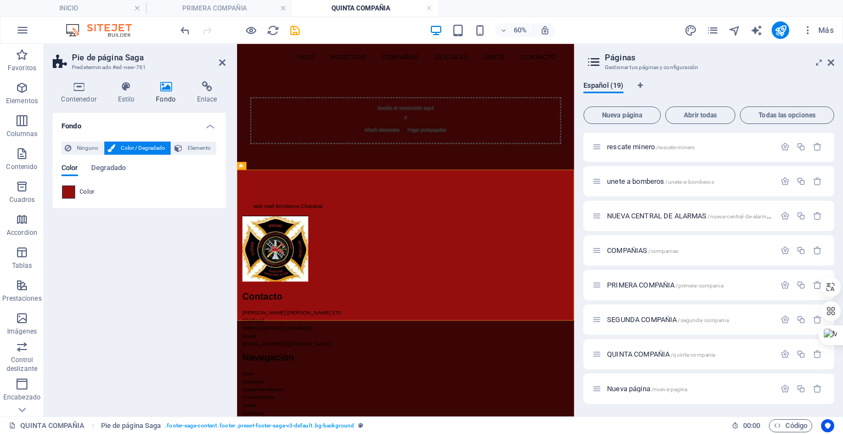
click at [70, 188] on span at bounding box center [69, 192] width 12 height 12
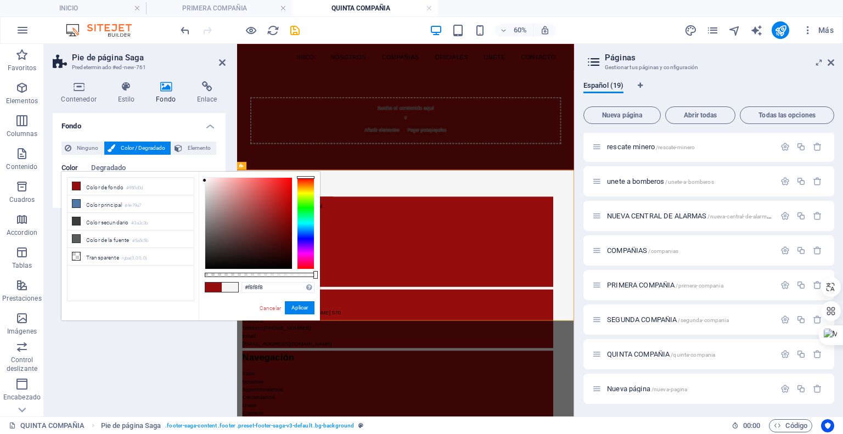
type input "#fbfbfb"
drag, startPoint x: 283, startPoint y: 215, endPoint x: 198, endPoint y: 178, distance: 92.4
click at [198, 178] on div "less Color de fondo #950d0d Color principal #4e79a7 Color secundario #3a3c3b Co…" at bounding box center [190, 246] width 258 height 149
click at [297, 313] on button "Aplicar" at bounding box center [300, 307] width 30 height 13
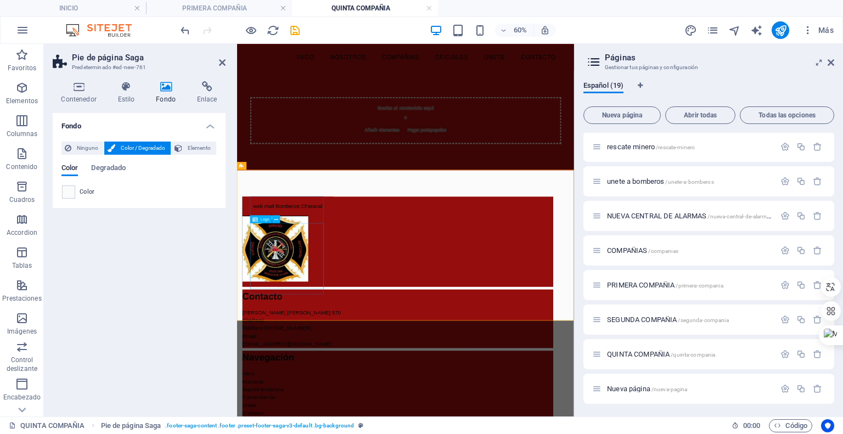
click at [375, 375] on div at bounding box center [505, 385] width 518 height 110
select select "px"
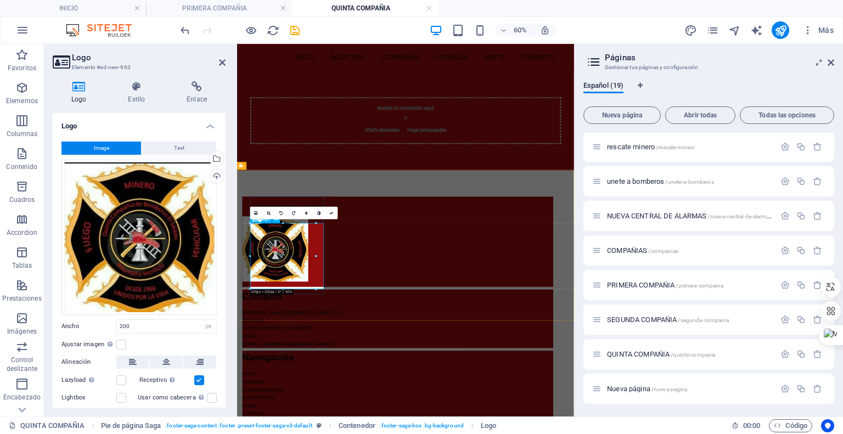
click at [377, 410] on div at bounding box center [505, 385] width 518 height 110
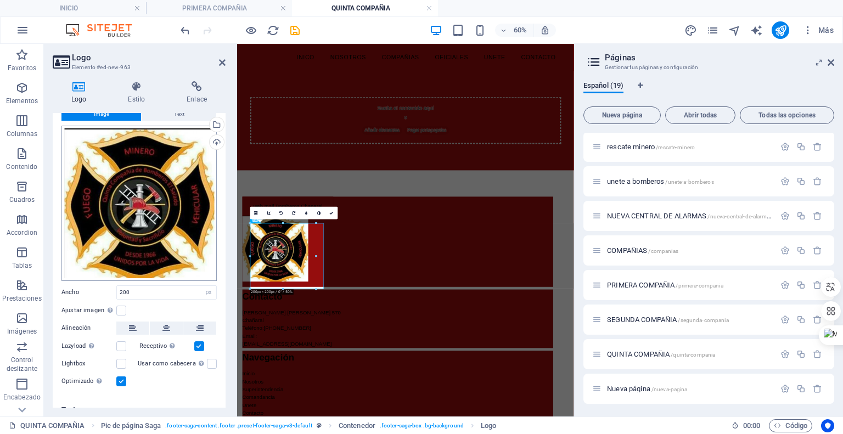
scroll to position [47, 0]
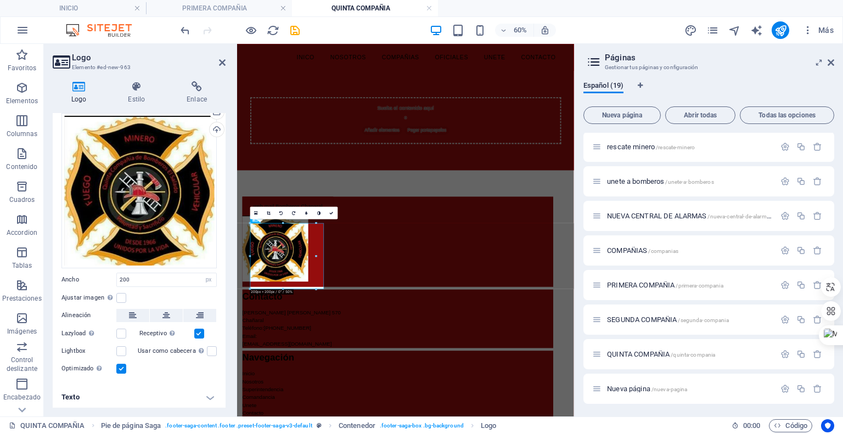
click at [140, 107] on div "Logo Estilo Enlace Logo Image Text Arrastra archivos aquí, haz clic para escoge…" at bounding box center [139, 244] width 173 height 326
click at [139, 93] on h4 "Estilo" at bounding box center [138, 92] width 59 height 23
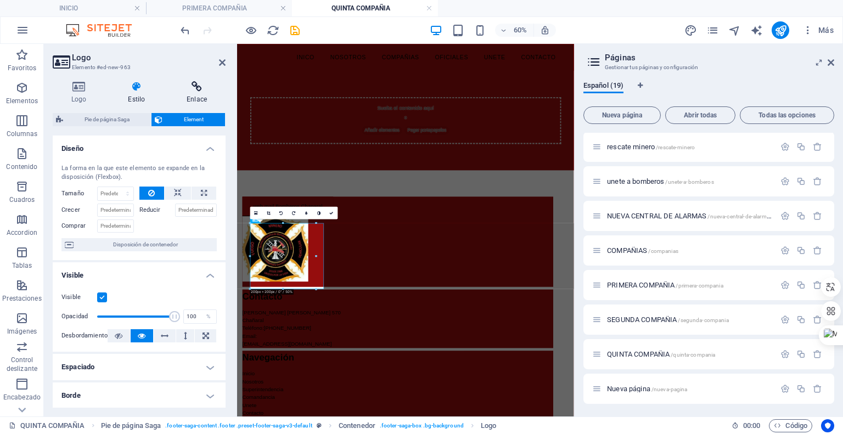
click at [192, 100] on h4 "Enlace" at bounding box center [197, 92] width 58 height 23
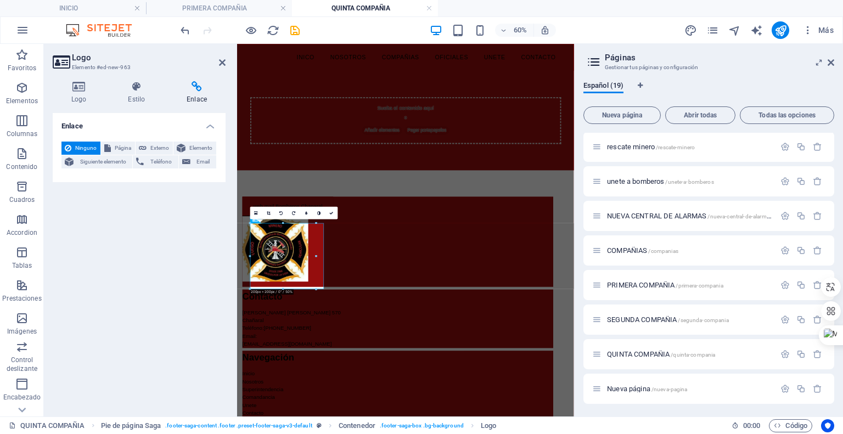
click at [217, 62] on h2 "Logo" at bounding box center [149, 58] width 154 height 10
click at [223, 62] on icon at bounding box center [222, 62] width 7 height 9
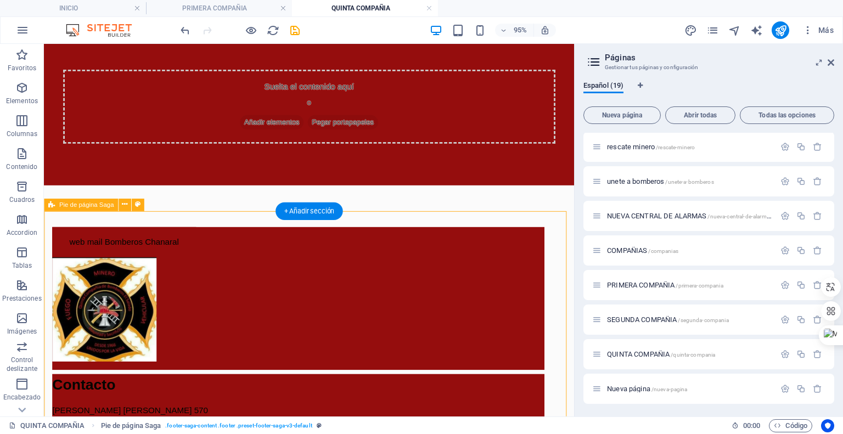
scroll to position [68, 0]
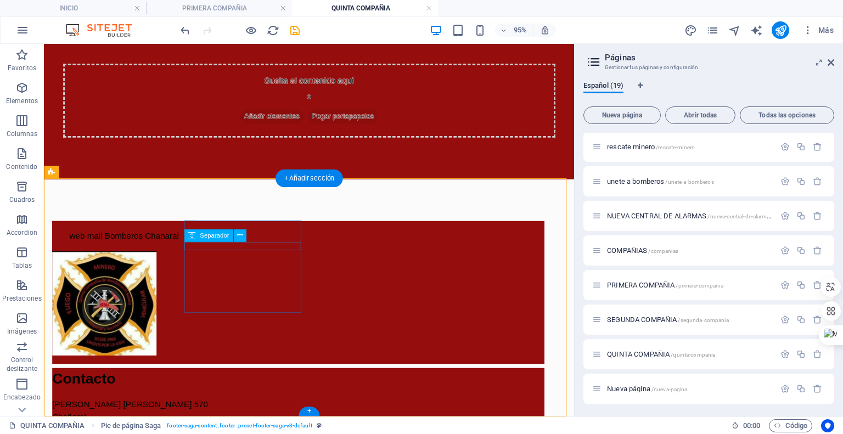
click at [307, 408] on div at bounding box center [312, 412] width 518 height 9
select select "px"
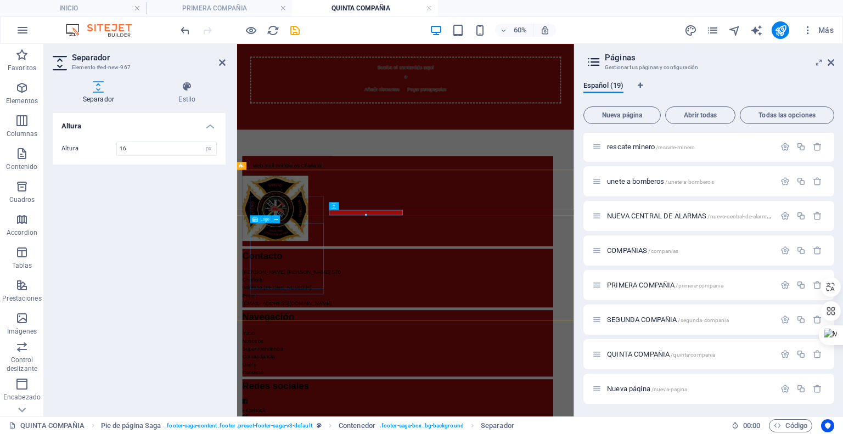
scroll to position [0, 0]
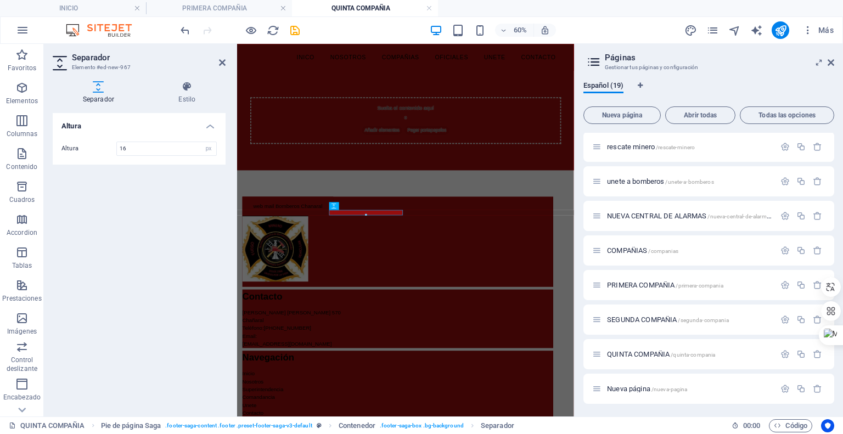
click at [226, 64] on aside "Separador Elemento #ed-new-967 Separador Estilo Altura Altura 16 px rem vh vw P…" at bounding box center [140, 230] width 193 height 373
click at [222, 63] on icon at bounding box center [222, 62] width 7 height 9
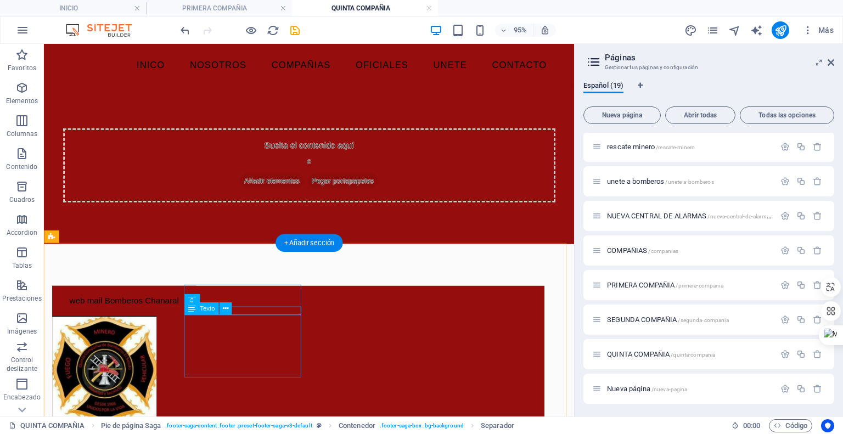
click at [238, 280] on icon at bounding box center [236, 278] width 5 height 11
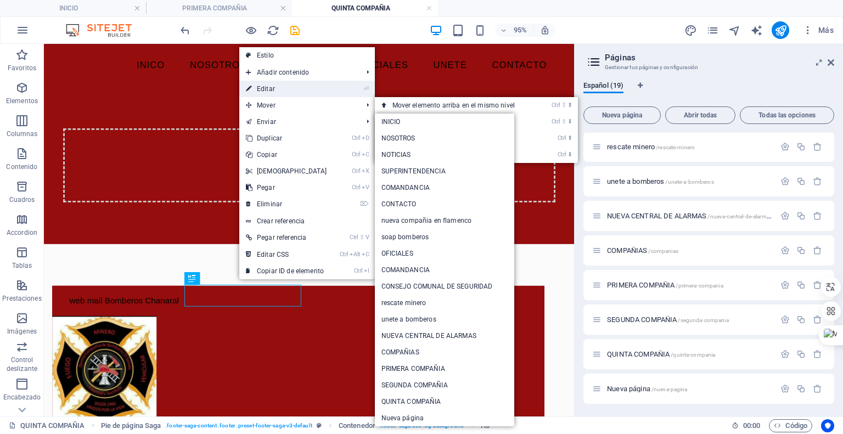
click at [290, 88] on link "⏎ Editar" at bounding box center [286, 89] width 94 height 16
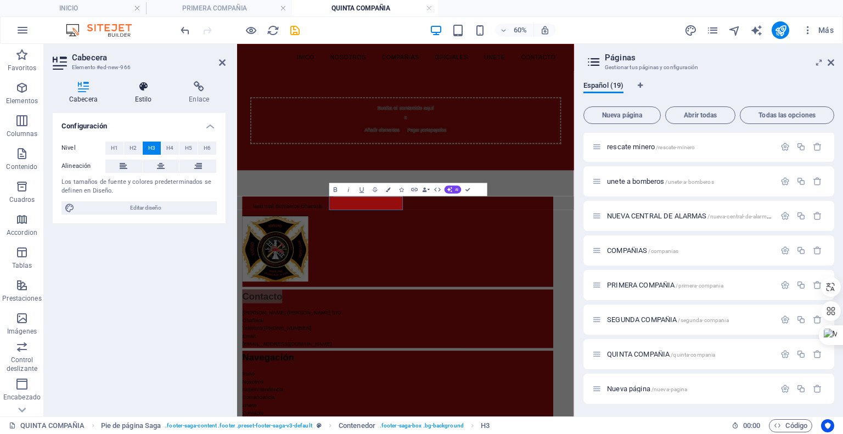
click at [134, 94] on h4 "Estilo" at bounding box center [146, 92] width 54 height 23
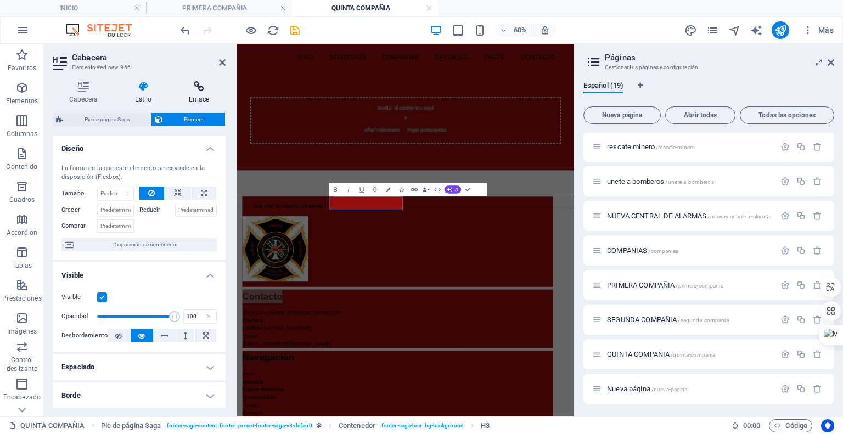
click at [183, 89] on icon at bounding box center [198, 86] width 53 height 11
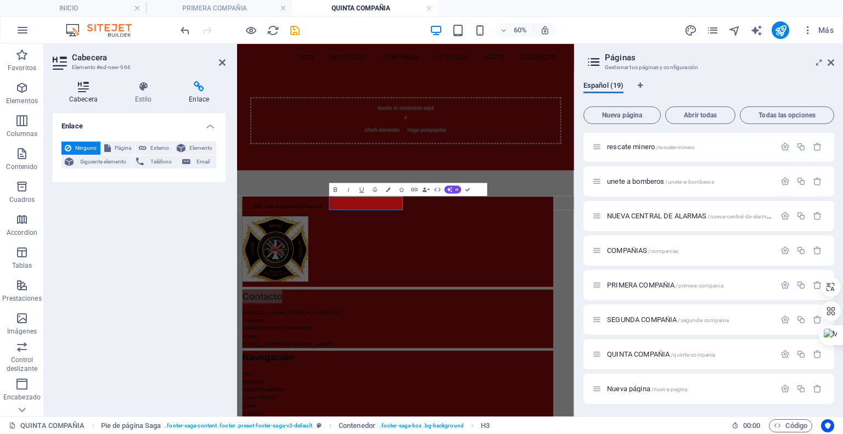
click at [100, 92] on icon at bounding box center [83, 86] width 61 height 11
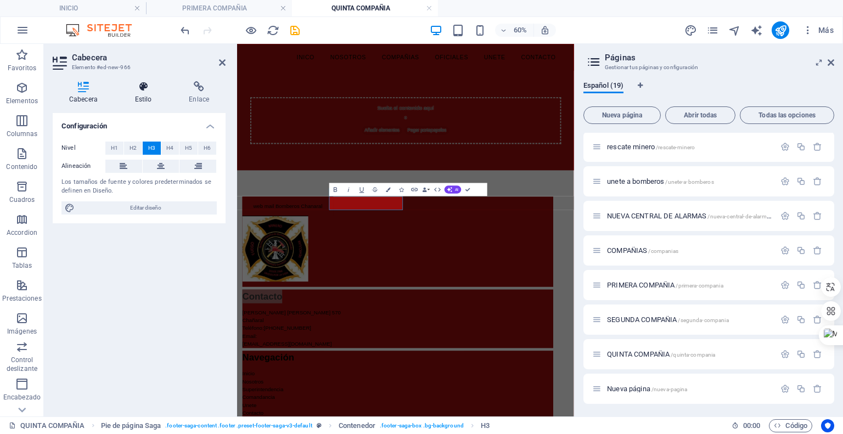
click at [152, 93] on h4 "Estilo" at bounding box center [146, 92] width 54 height 23
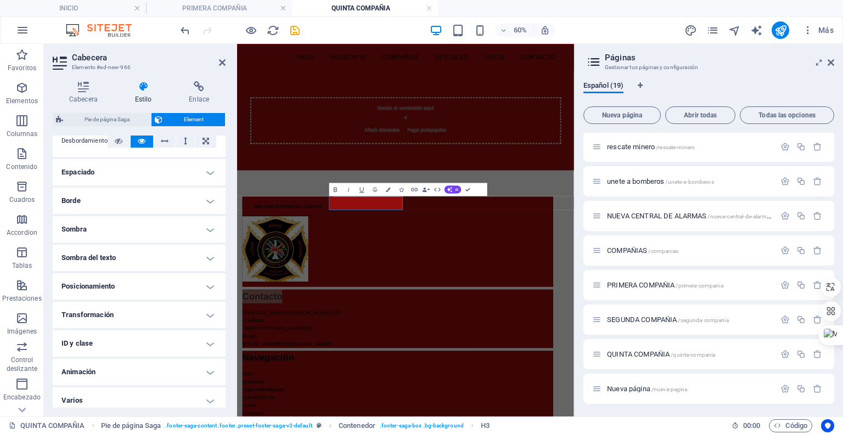
scroll to position [200, 0]
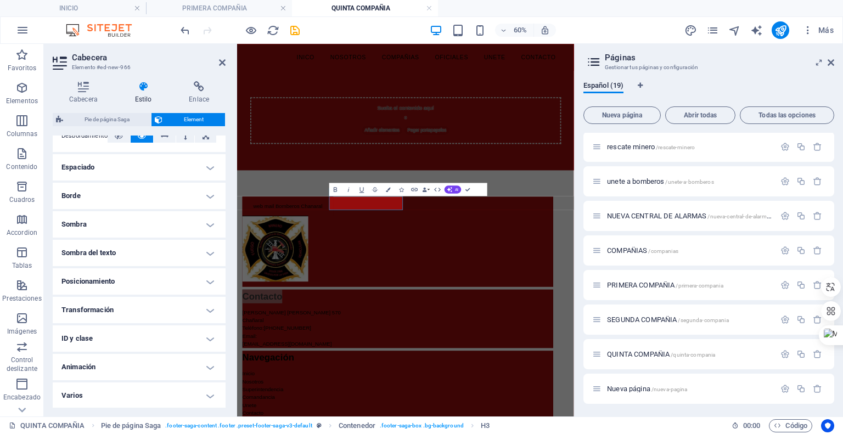
click at [228, 63] on aside "Cabecera Elemento #ed-new-966 Cabecera Estilo Enlace Configuración Nivel H1 H2 …" at bounding box center [140, 230] width 193 height 373
click at [225, 63] on icon at bounding box center [222, 62] width 7 height 9
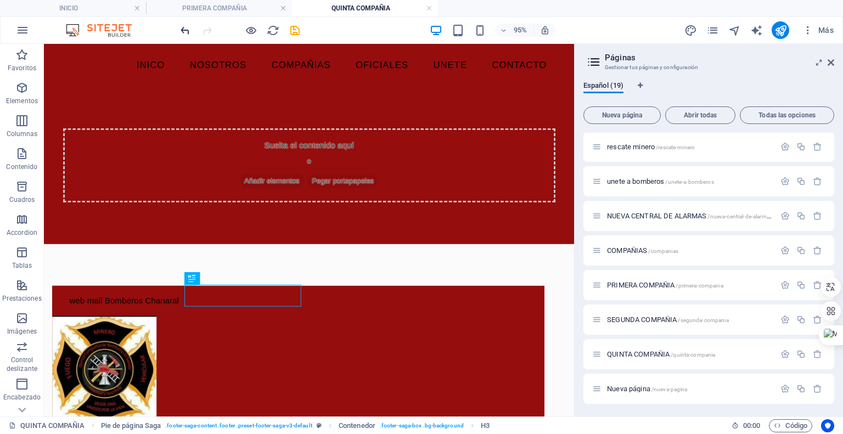
click at [184, 29] on icon "undo" at bounding box center [185, 30] width 13 height 13
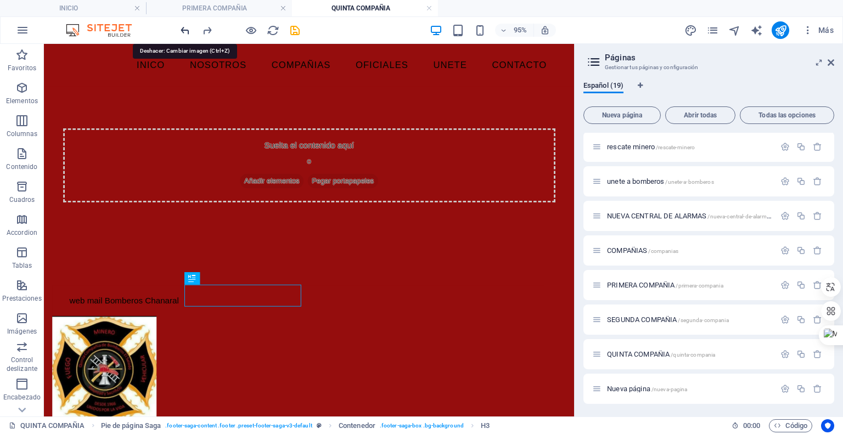
click at [184, 29] on icon "undo" at bounding box center [185, 30] width 13 height 13
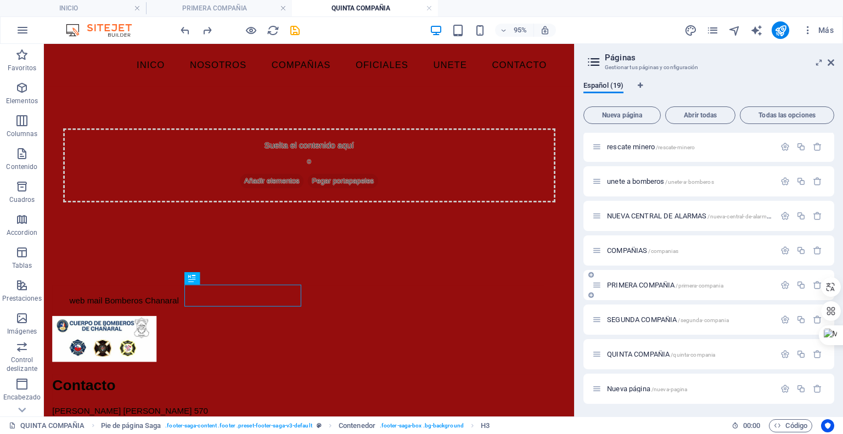
click at [632, 285] on span "PRIMERA COMPAÑIA /primera-compania" at bounding box center [665, 285] width 116 height 8
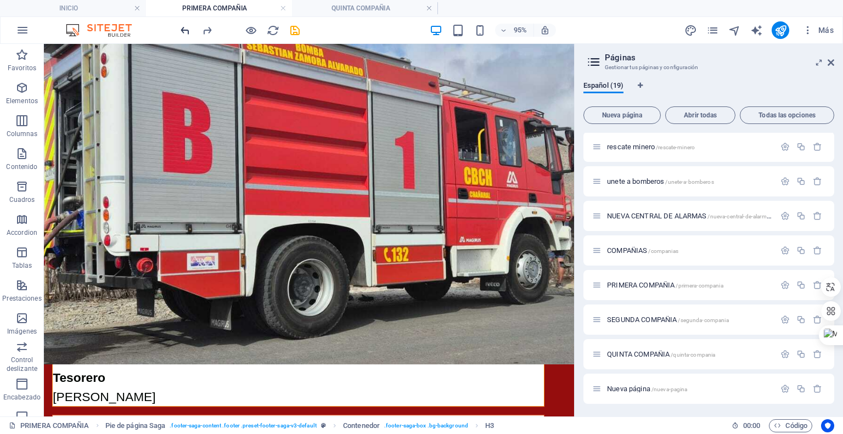
click at [185, 32] on icon "undo" at bounding box center [185, 30] width 13 height 13
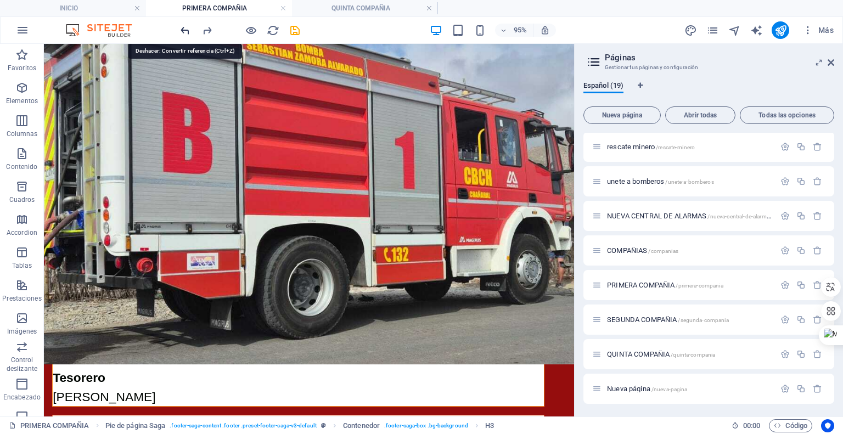
click at [187, 24] on icon "undo" at bounding box center [185, 30] width 13 height 13
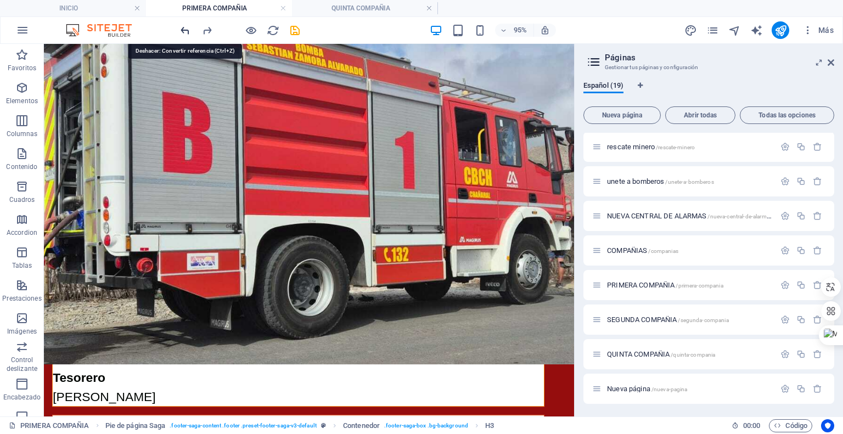
click at [187, 24] on icon "undo" at bounding box center [185, 30] width 13 height 13
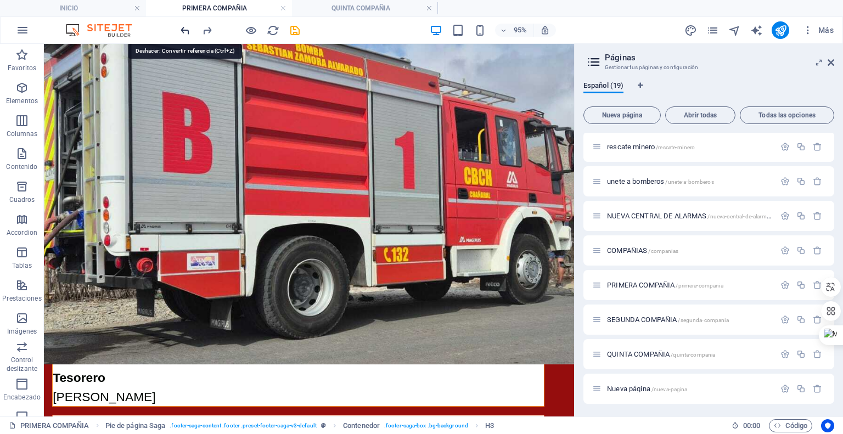
click at [187, 24] on icon "undo" at bounding box center [185, 30] width 13 height 13
click at [206, 30] on icon "redo" at bounding box center [207, 30] width 13 height 13
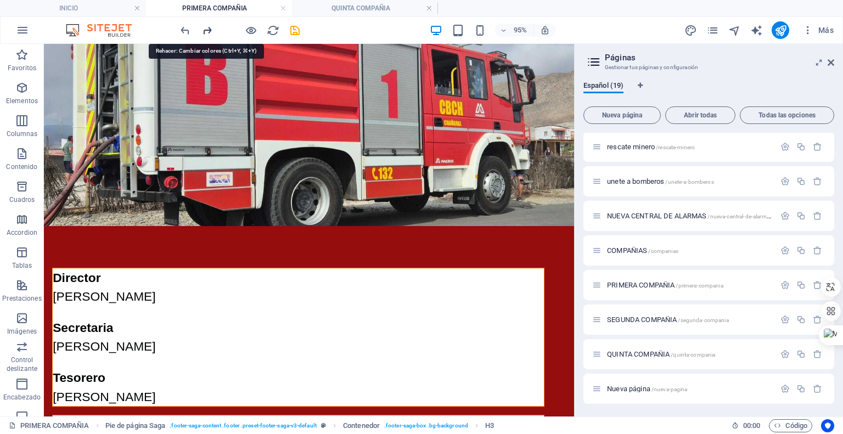
click at [206, 30] on icon "redo" at bounding box center [207, 30] width 13 height 13
click at [281, 7] on link at bounding box center [283, 8] width 7 height 10
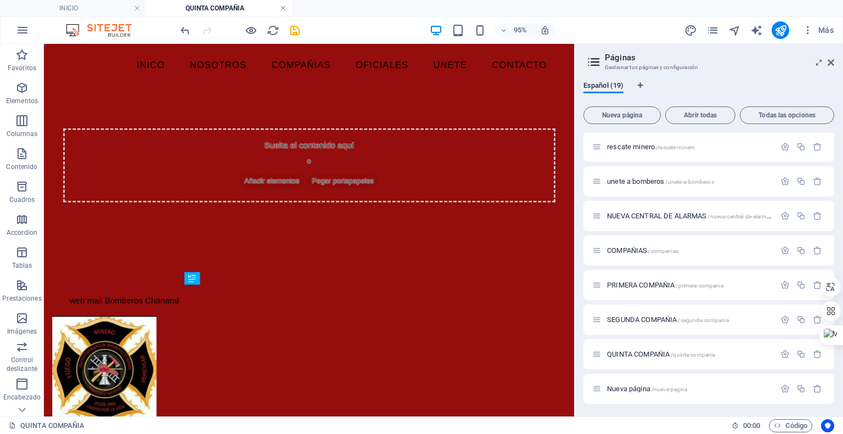
click at [284, 10] on link at bounding box center [283, 8] width 7 height 10
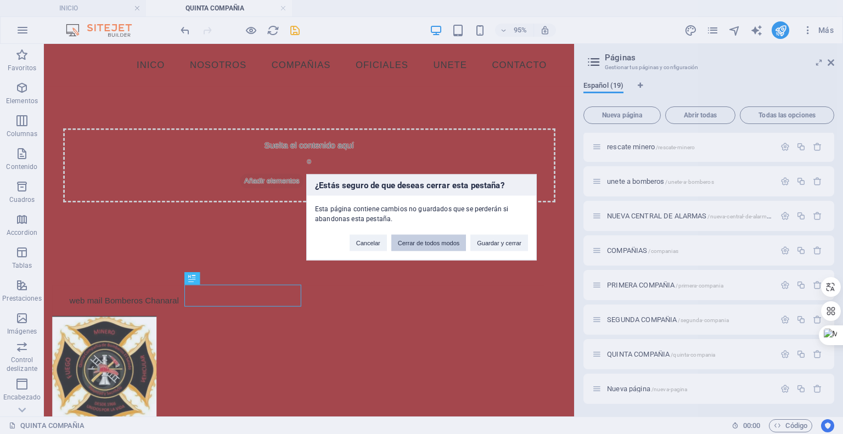
click at [425, 245] on button "Cerrar de todos modos" at bounding box center [428, 242] width 75 height 16
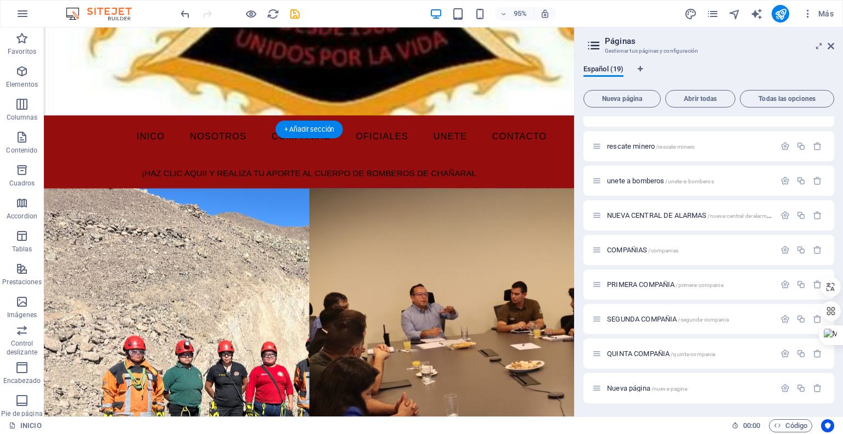
scroll to position [365, 0]
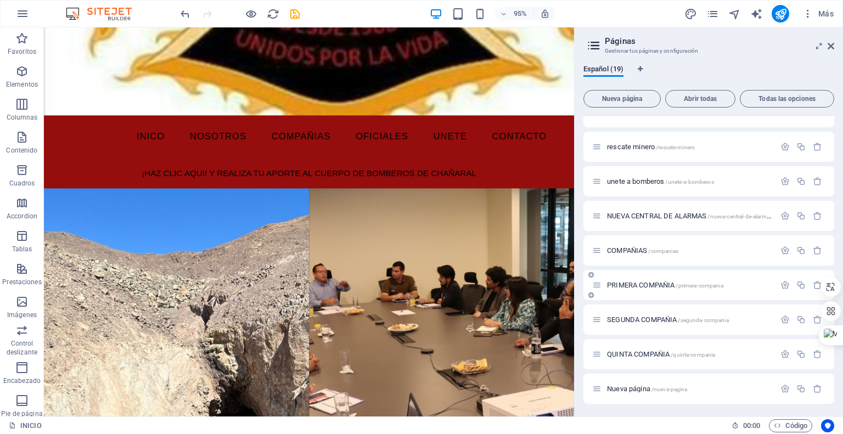
click at [628, 283] on span "PRIMERA COMPAÑIA /primera-compania" at bounding box center [665, 285] width 116 height 8
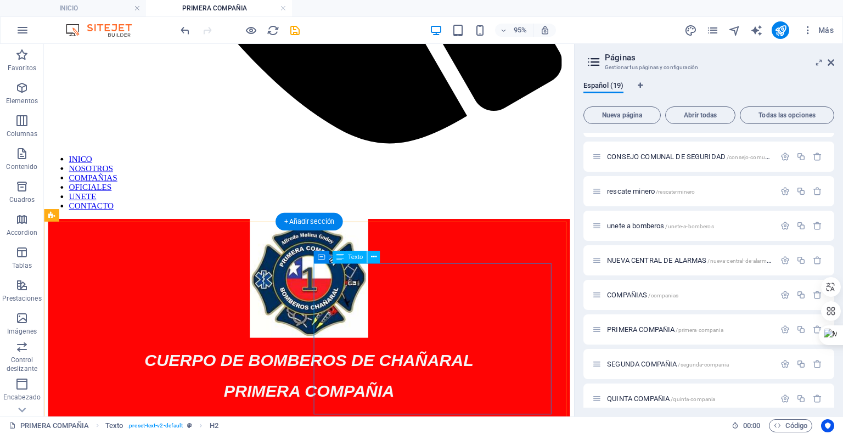
scroll to position [910, 0]
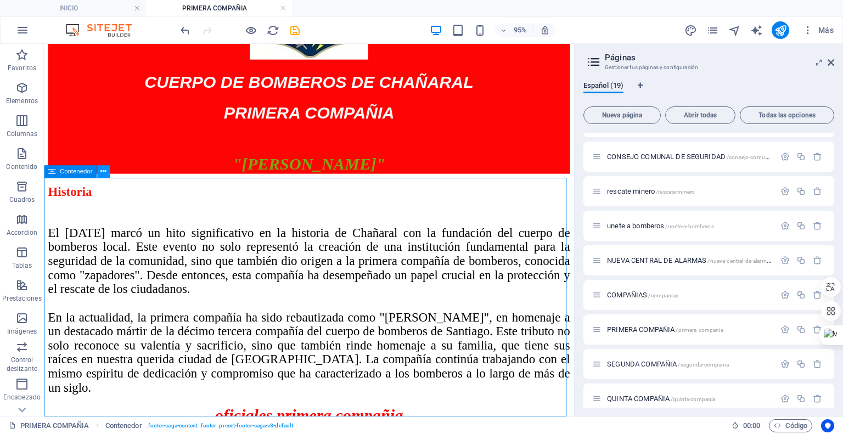
click at [103, 174] on icon at bounding box center [102, 171] width 5 height 11
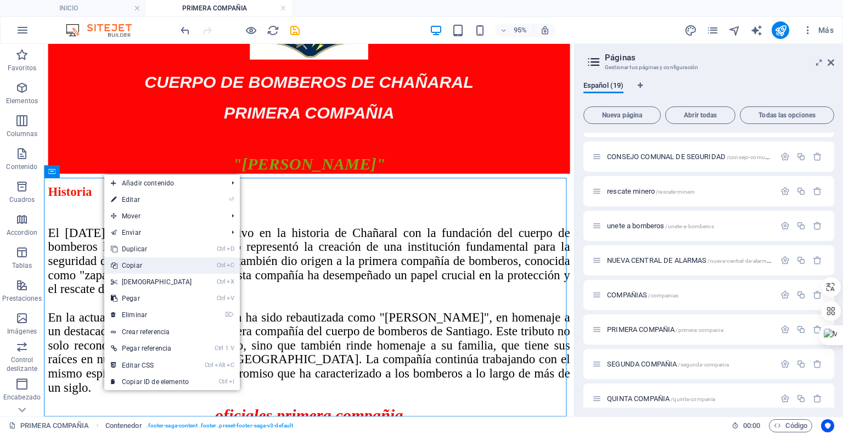
click at [147, 269] on link "Ctrl C Copiar" at bounding box center [151, 265] width 94 height 16
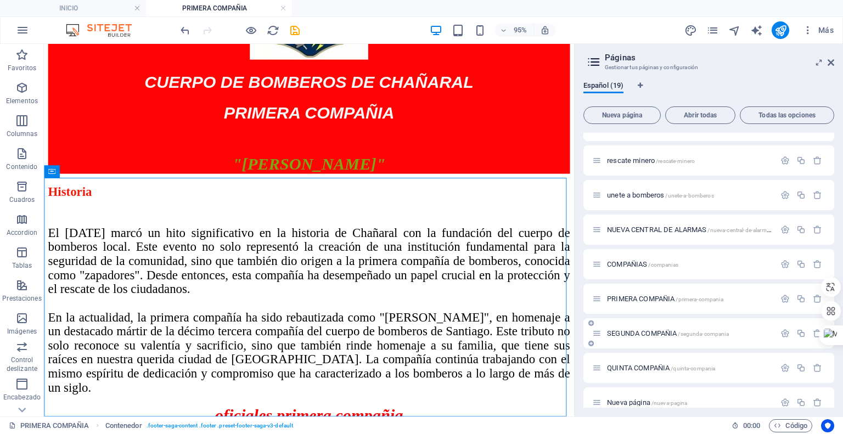
scroll to position [381, 0]
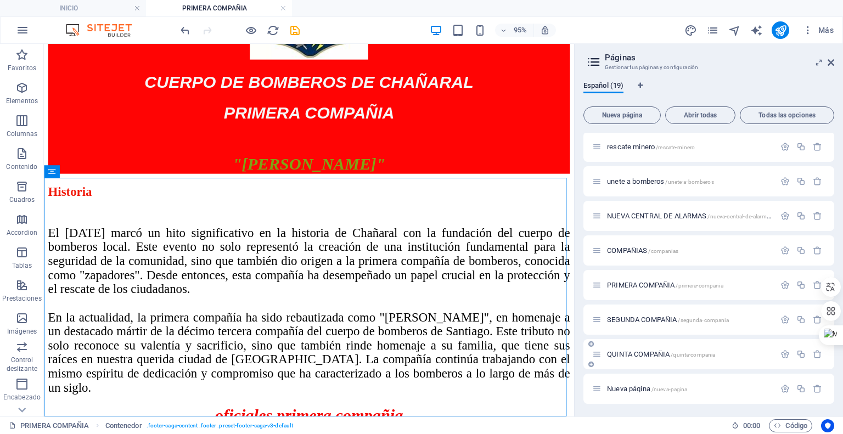
click at [625, 354] on span "QUINTA COMPAÑIA /quinta-compania" at bounding box center [661, 354] width 108 height 8
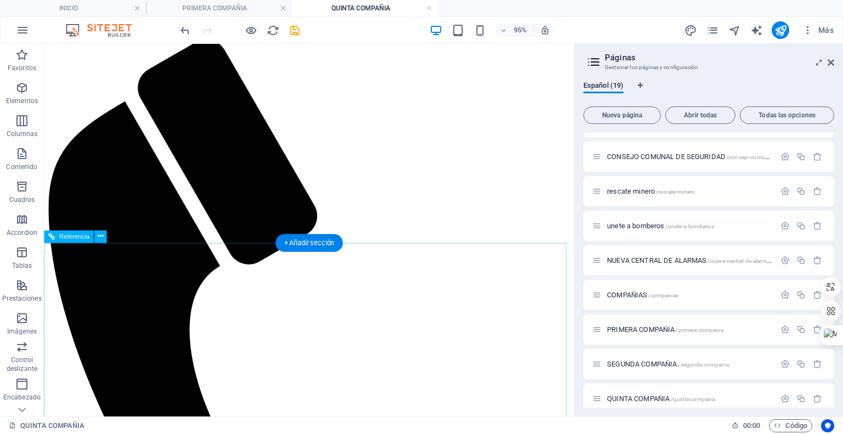
scroll to position [16, 0]
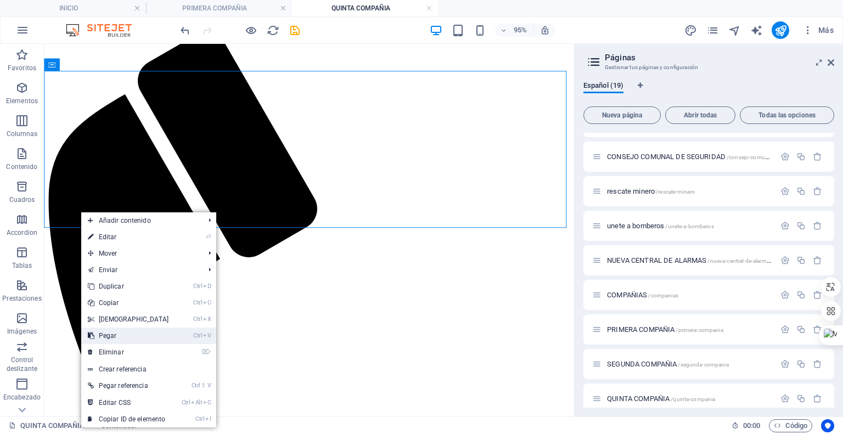
click at [128, 334] on link "Ctrl V Pegar" at bounding box center [128, 336] width 94 height 16
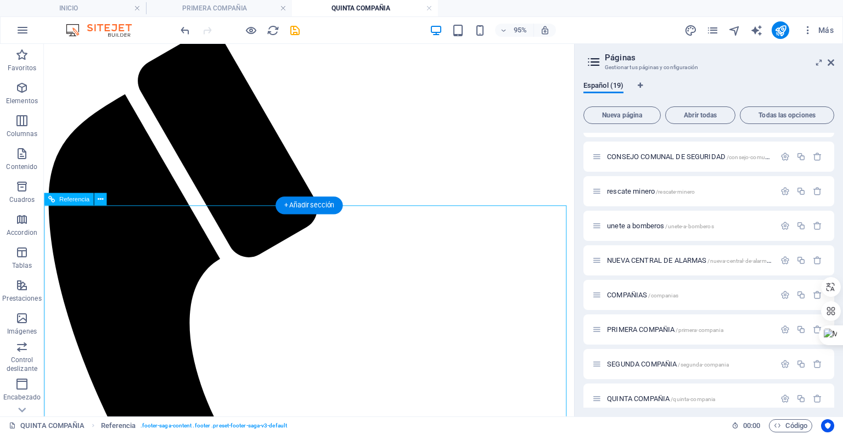
scroll to position [235, 0]
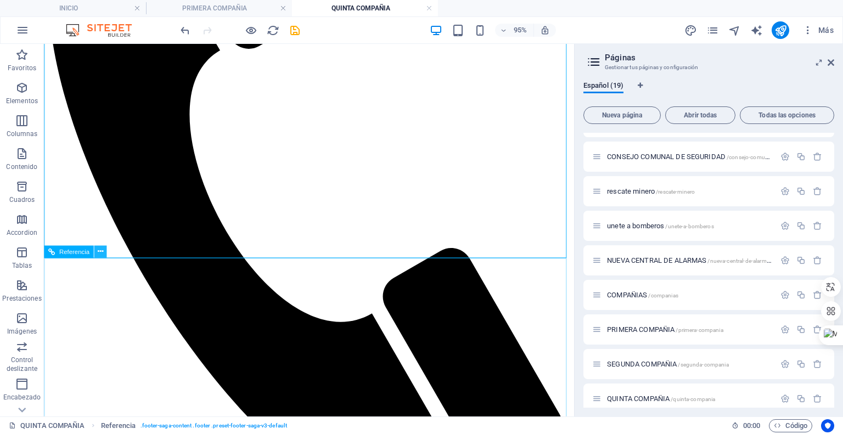
click at [100, 250] on icon at bounding box center [99, 251] width 5 height 11
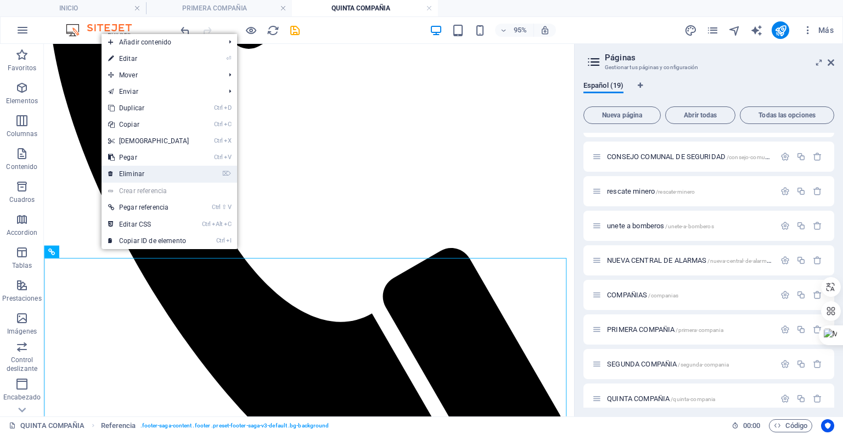
click at [140, 171] on link "⌦ Eliminar" at bounding box center [149, 174] width 94 height 16
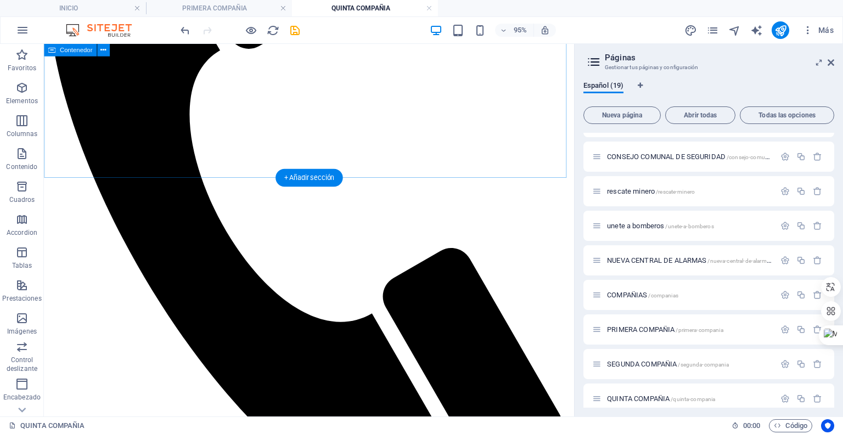
scroll to position [69, 0]
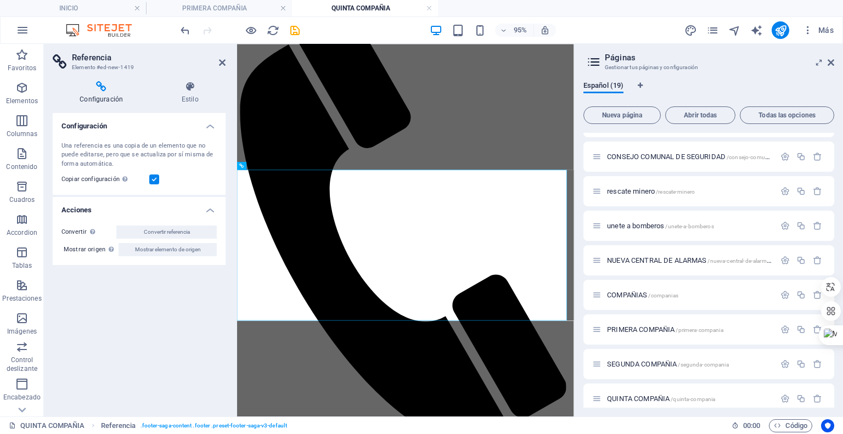
scroll to position [0, 0]
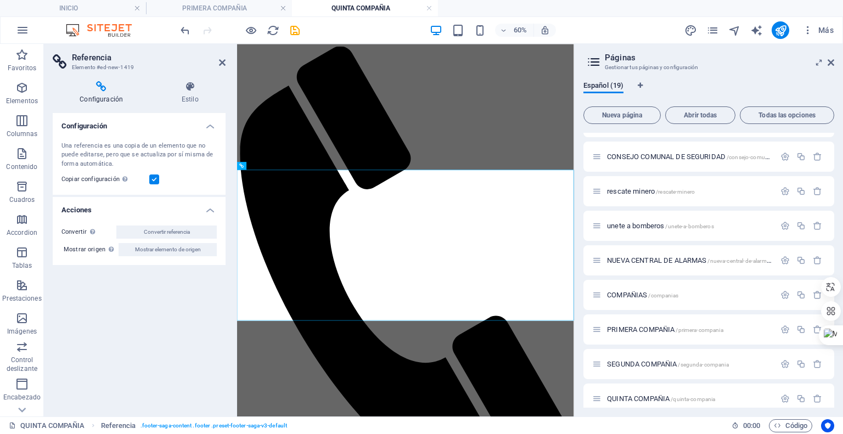
click at [154, 181] on label at bounding box center [154, 179] width 10 height 10
click at [0, 0] on input "Copiar configuración Usa la misma configuración (flex, animación, posición, est…" at bounding box center [0, 0] width 0 height 0
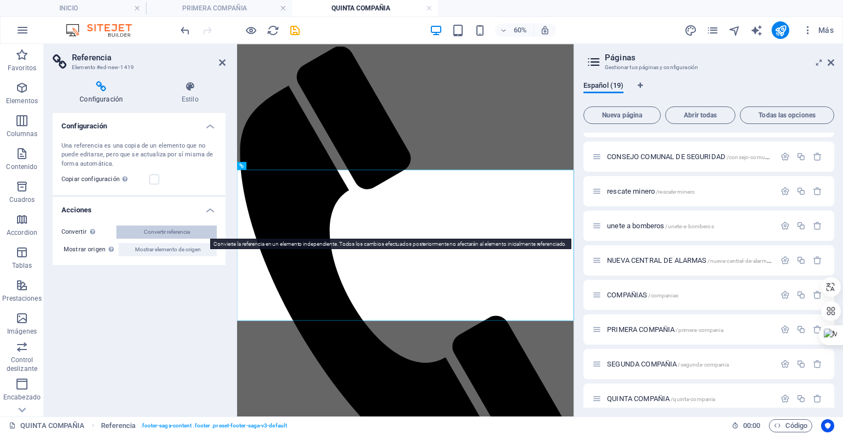
click at [175, 234] on span "Convertir referencia" at bounding box center [167, 232] width 46 height 13
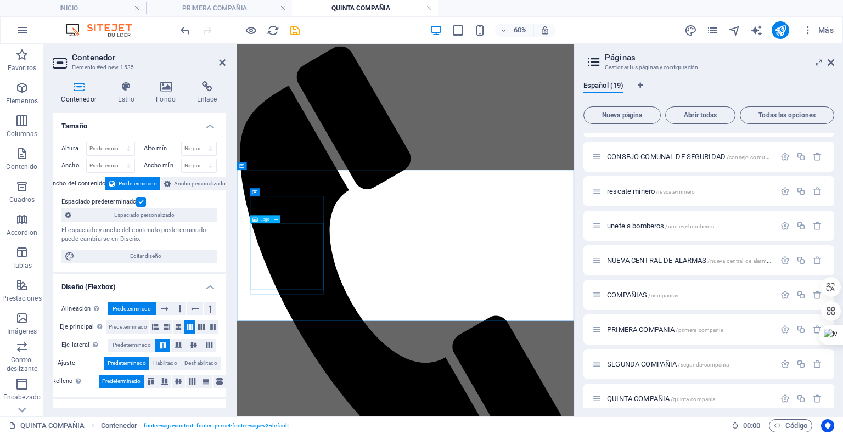
select select "px"
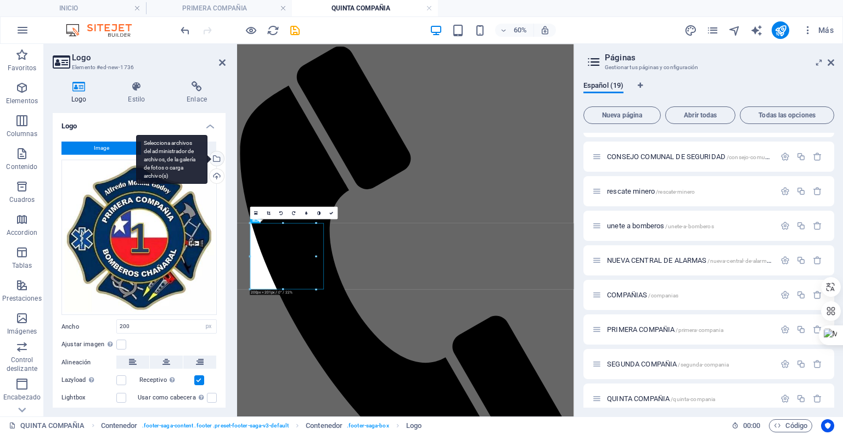
click at [213, 157] on div "Selecciona archivos del administrador de archivos, de la galería de fotos o car…" at bounding box center [215, 159] width 16 height 16
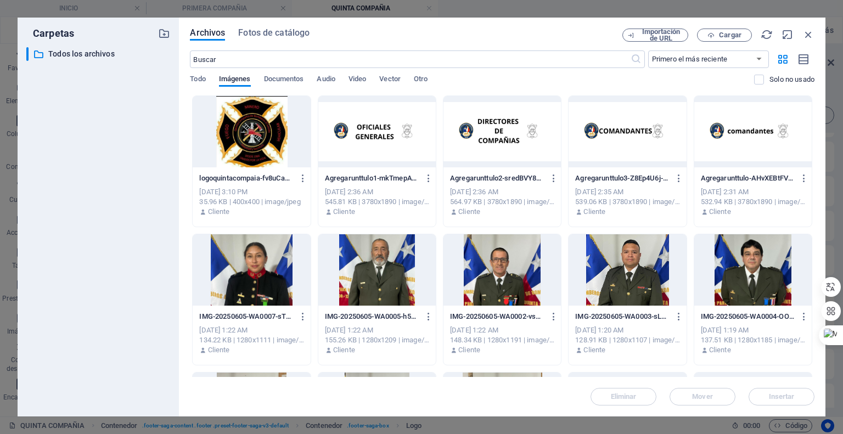
click at [247, 149] on div at bounding box center [251, 131] width 117 height 71
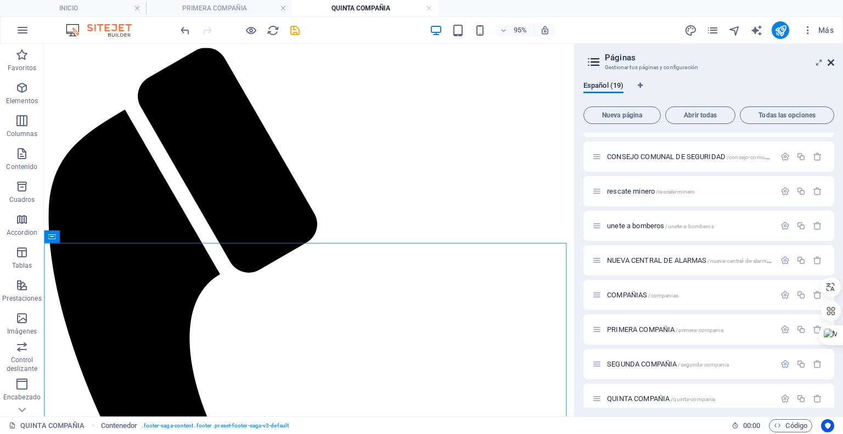
click at [833, 62] on icon at bounding box center [830, 62] width 7 height 9
